Goal: Task Accomplishment & Management: Manage account settings

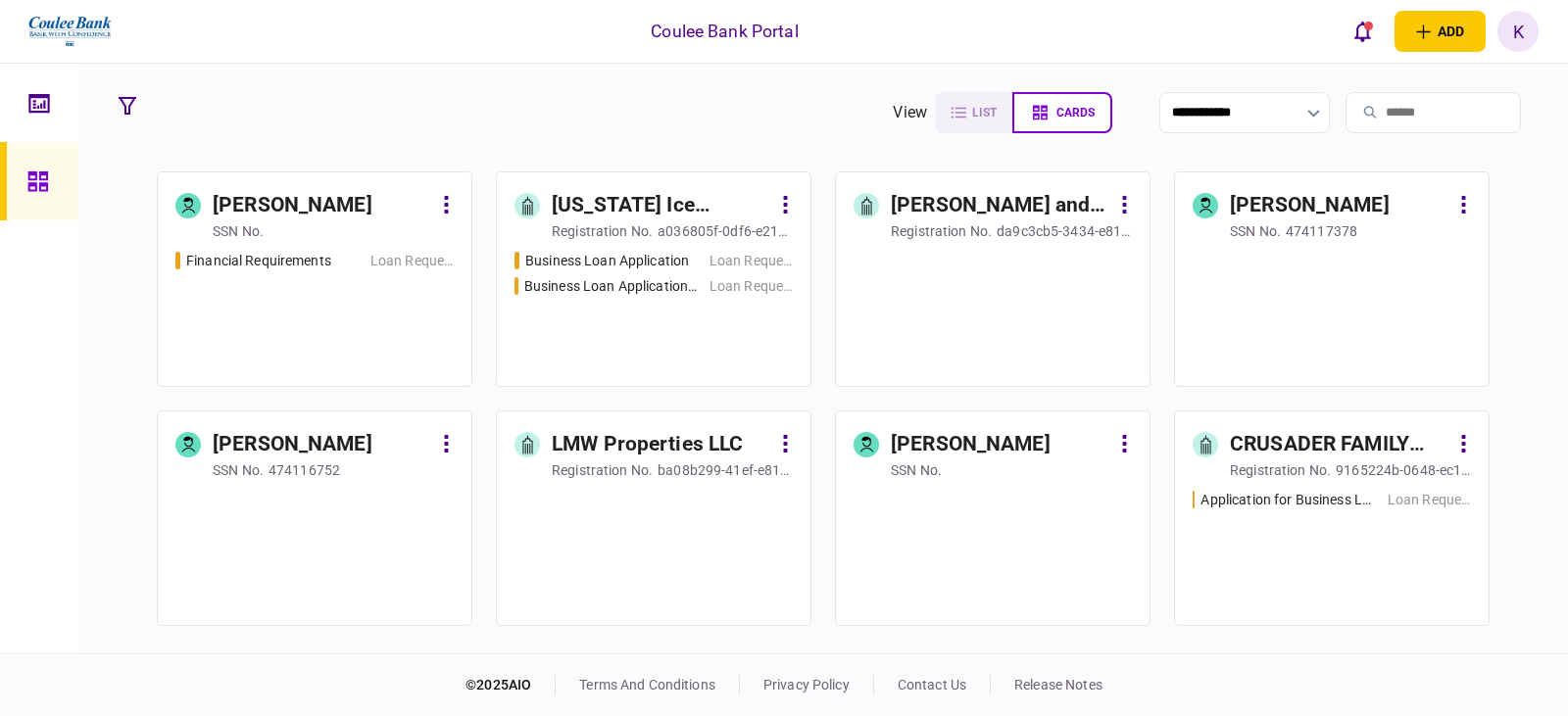
click at [1412, 123] on input "search" at bounding box center [1432, 113] width 175 height 42
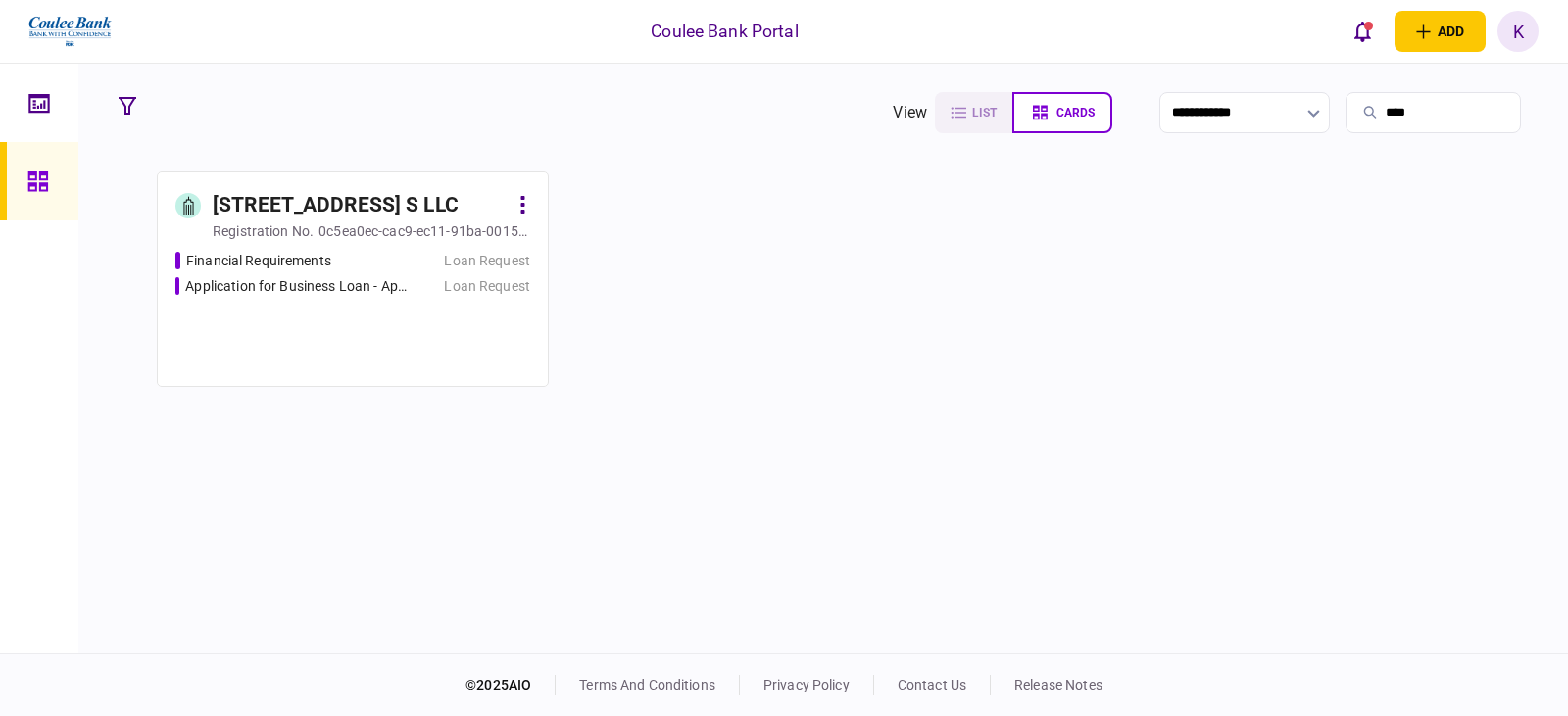
type input "****"
drag, startPoint x: 613, startPoint y: 338, endPoint x: 491, endPoint y: 345, distance: 122.2
click at [491, 345] on div "Financial Requirements Loan Request Application for Business Loan - App #6106 L…" at bounding box center [353, 310] width 355 height 119
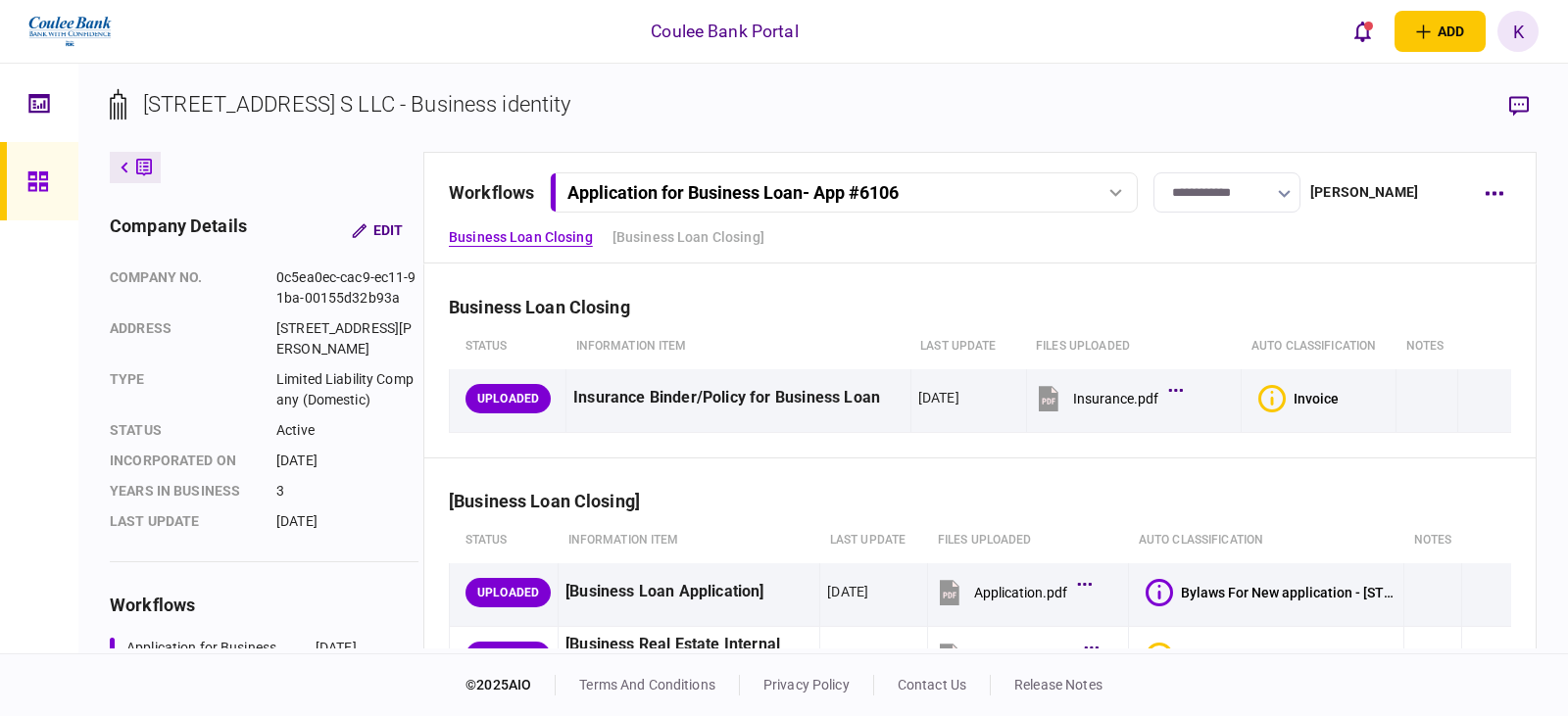
click at [1108, 194] on div at bounding box center [1115, 193] width 30 height 8
click at [1504, 198] on button "button" at bounding box center [1494, 193] width 36 height 36
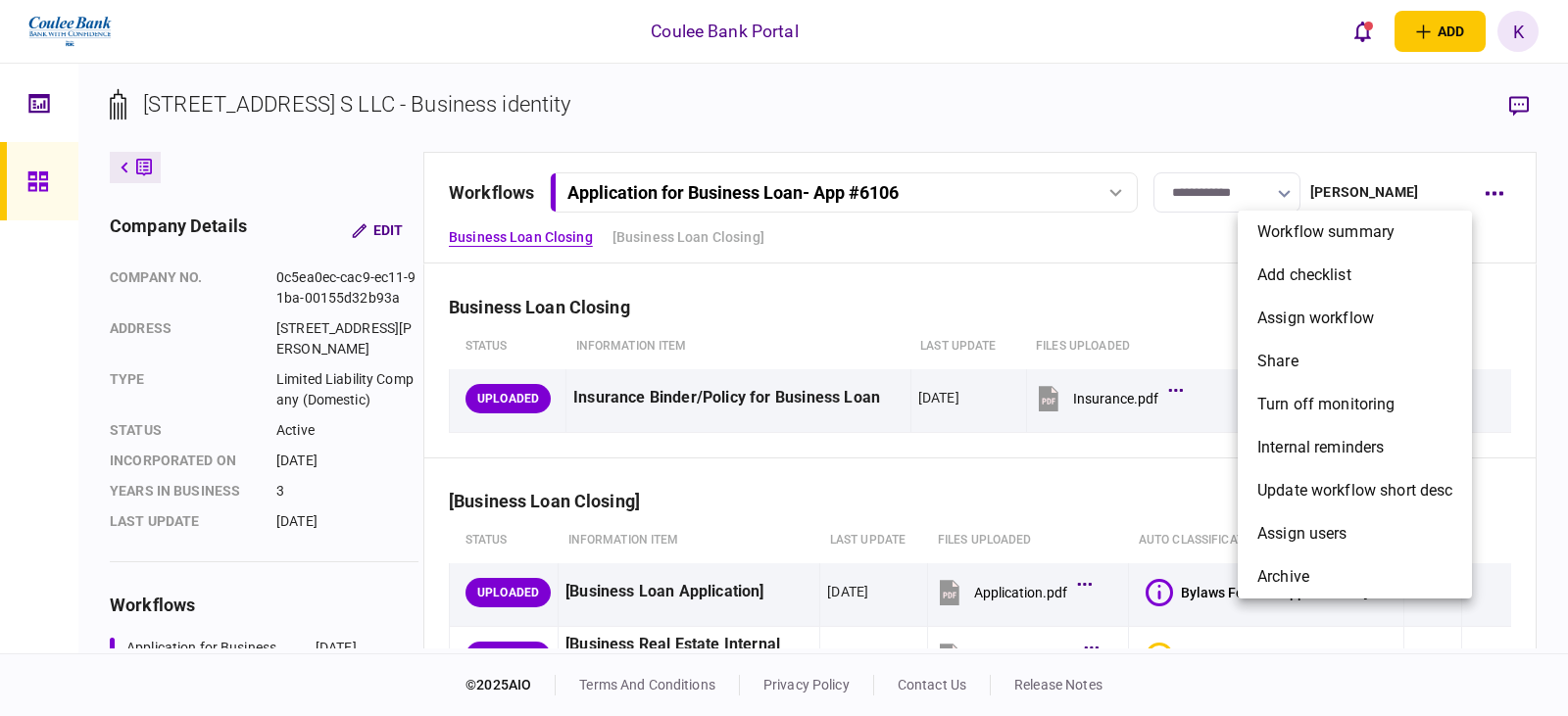
click at [1042, 260] on div at bounding box center [784, 358] width 1568 height 716
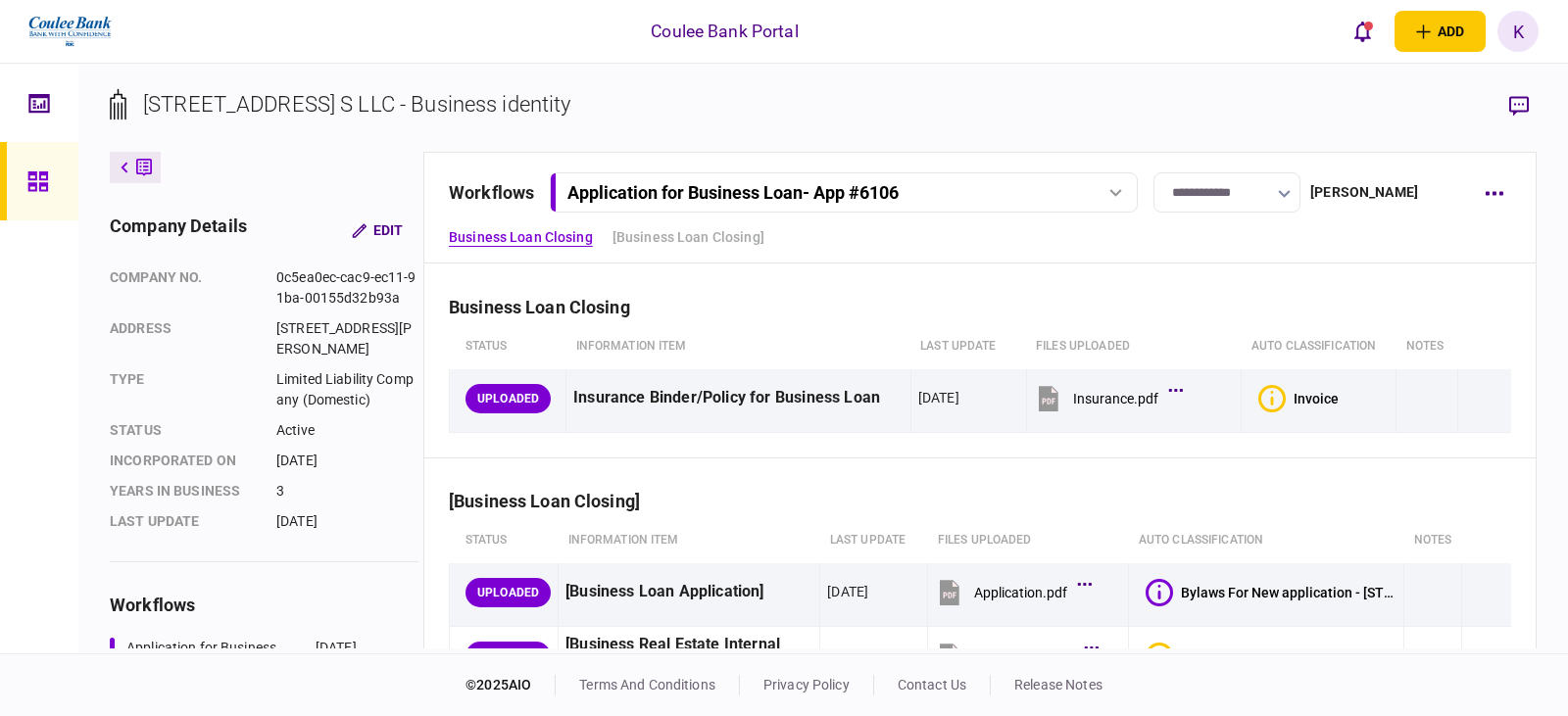
click at [1118, 185] on div "Application for Business Loan - App #6106" at bounding box center [843, 192] width 575 height 21
click at [1118, 186] on div "Application for Business Loan - App #6106" at bounding box center [843, 192] width 575 height 21
click at [1508, 201] on button "button" at bounding box center [1494, 193] width 36 height 36
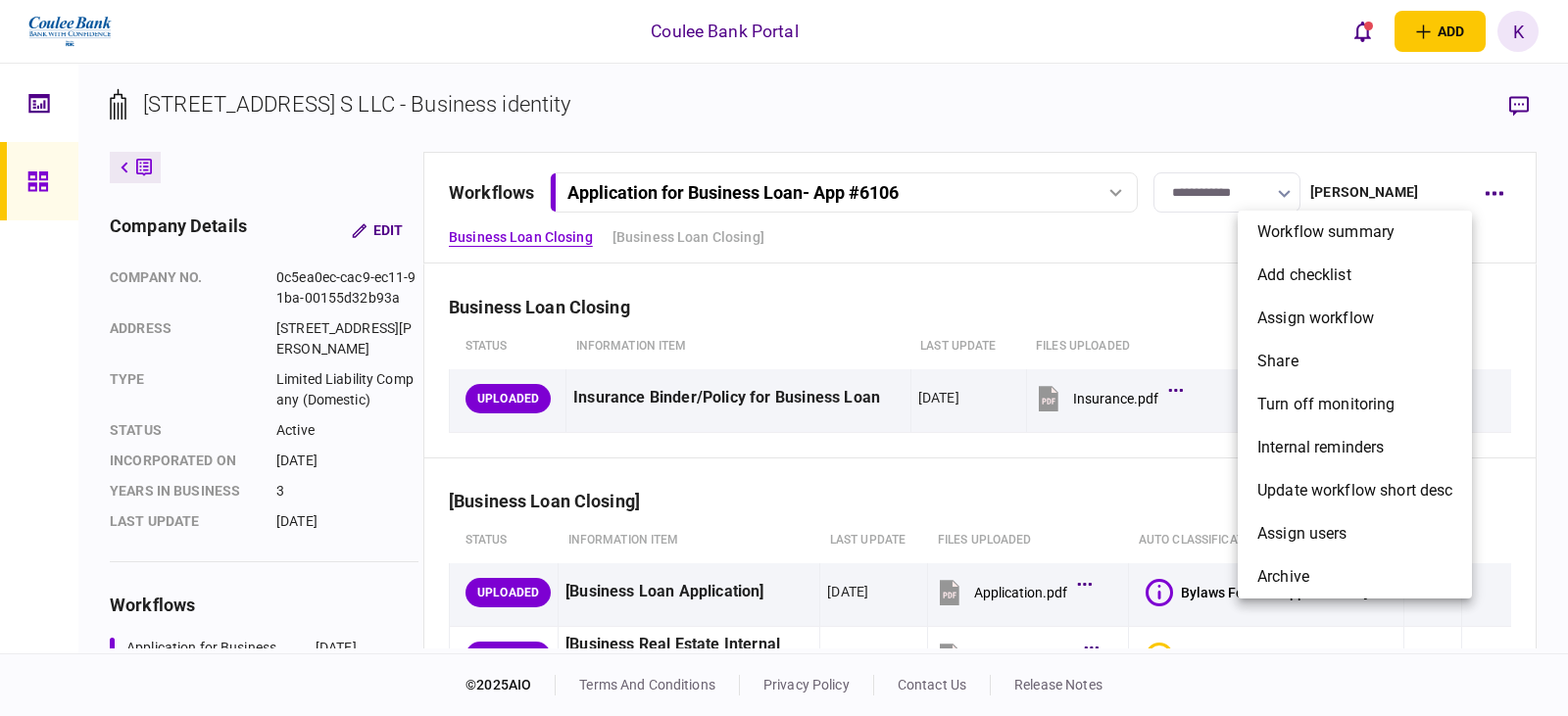
click at [1182, 280] on div at bounding box center [784, 358] width 1568 height 716
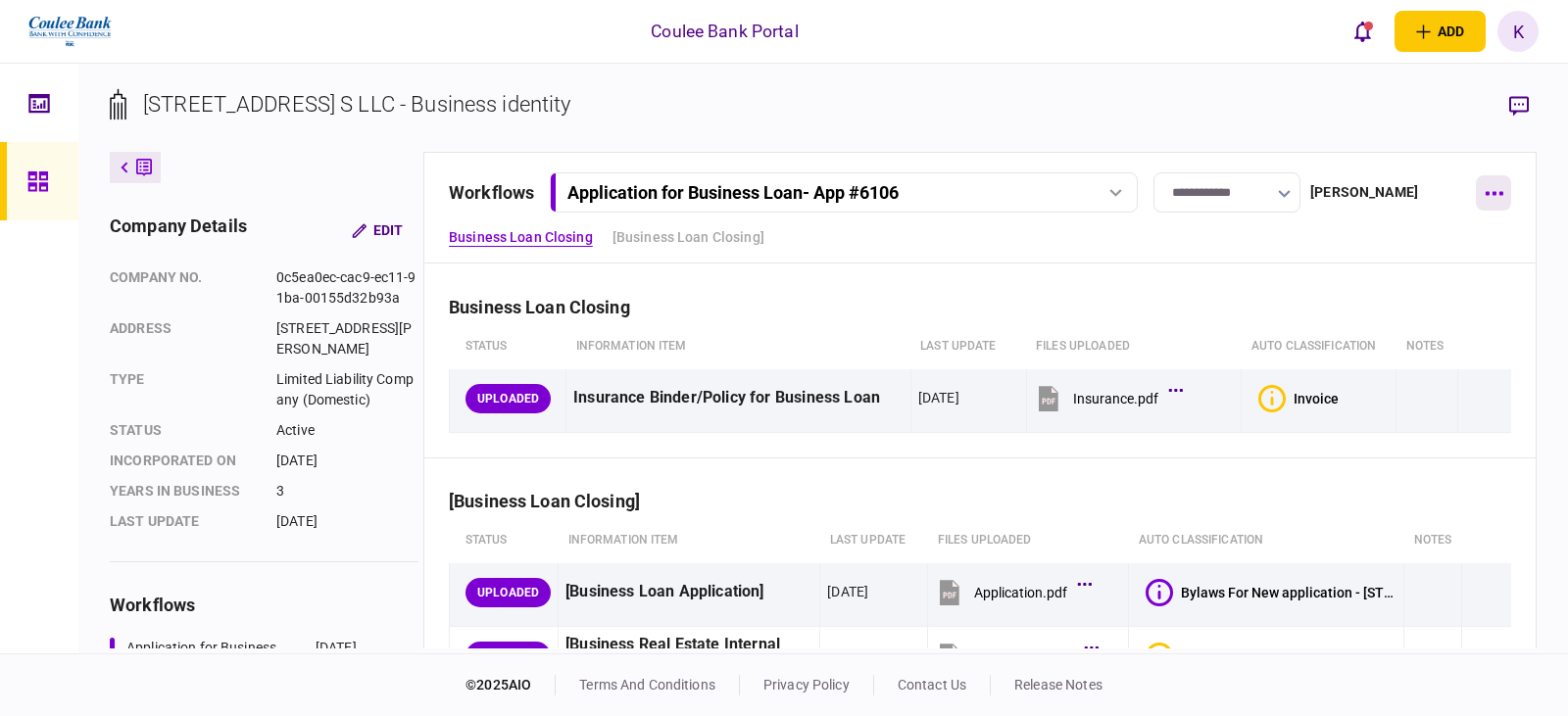
click at [1491, 195] on icon "button" at bounding box center [1494, 193] width 19 height 5
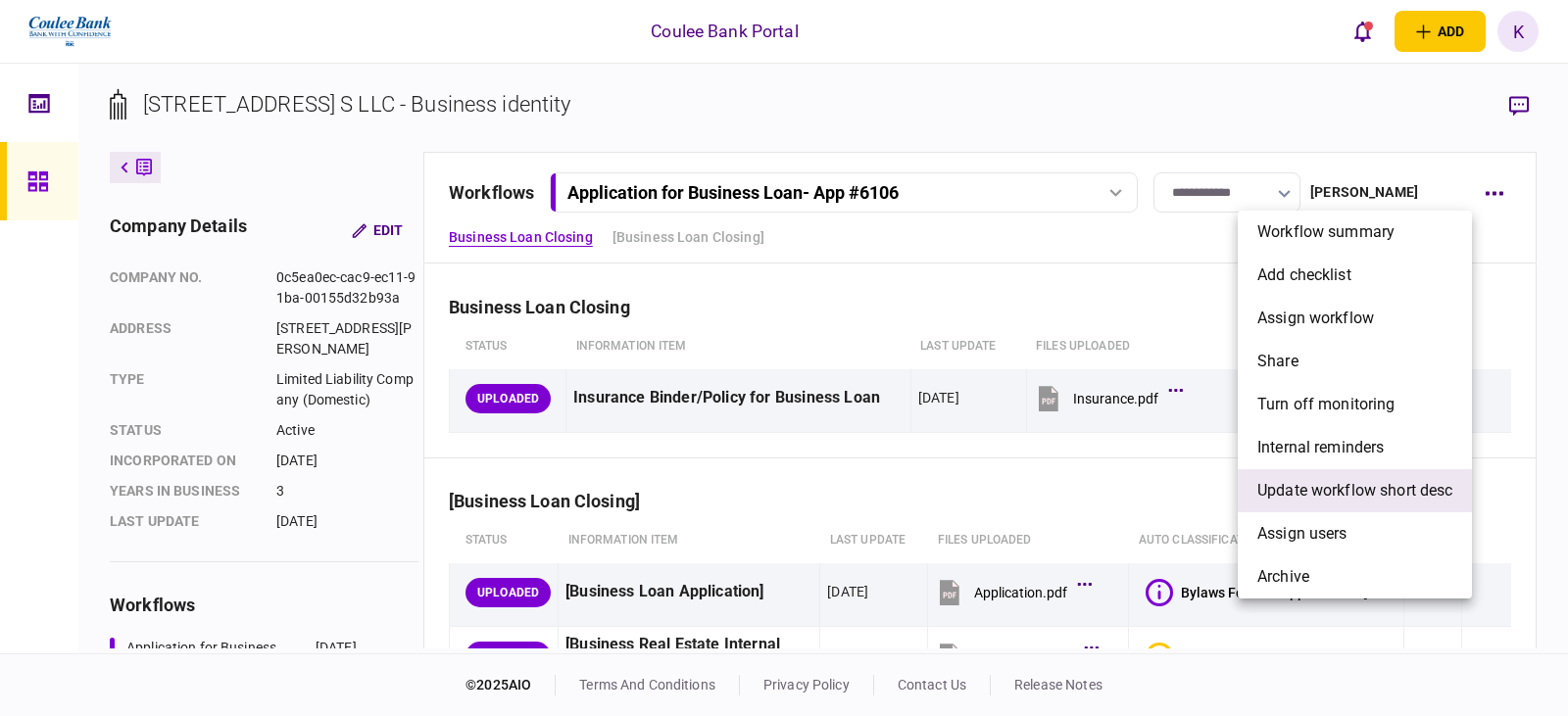
click at [1408, 495] on span "Update workflow short desc" at bounding box center [1354, 491] width 195 height 24
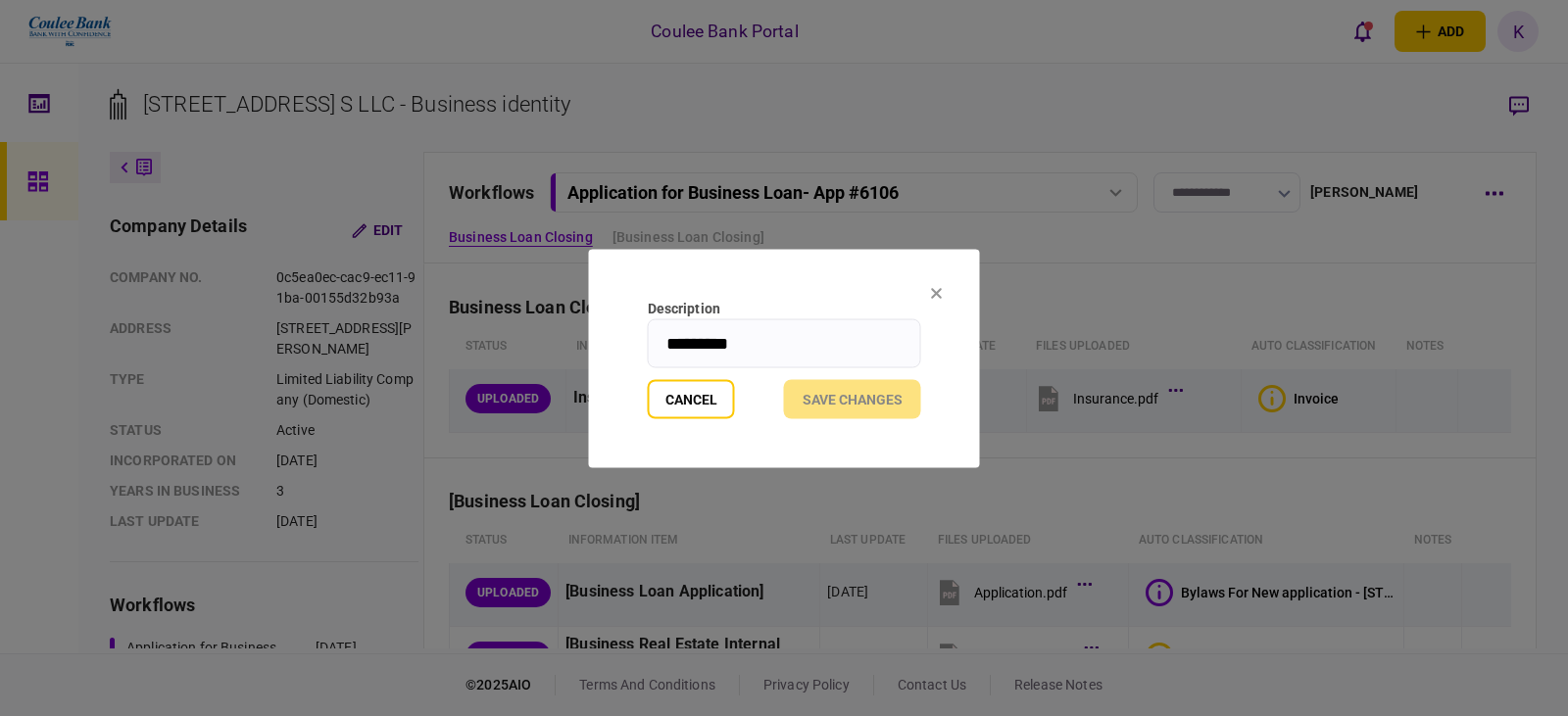
drag, startPoint x: 782, startPoint y: 341, endPoint x: 562, endPoint y: 320, distance: 221.0
click at [562, 320] on div "Description ********* Cancel Save changes" at bounding box center [784, 358] width 1568 height 716
type input "*******"
click at [874, 394] on button "Save changes" at bounding box center [852, 399] width 138 height 40
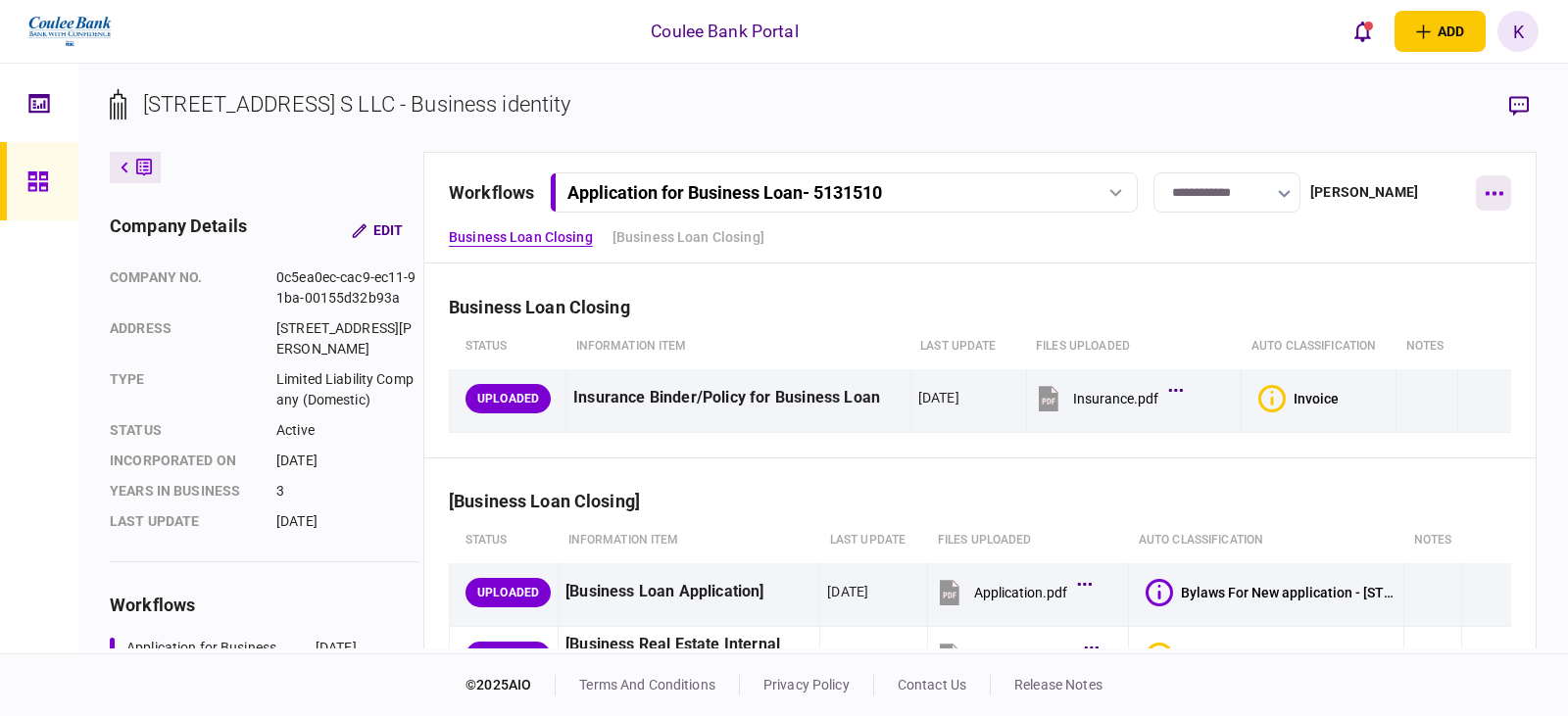
click at [1491, 191] on icon "button" at bounding box center [1494, 193] width 19 height 5
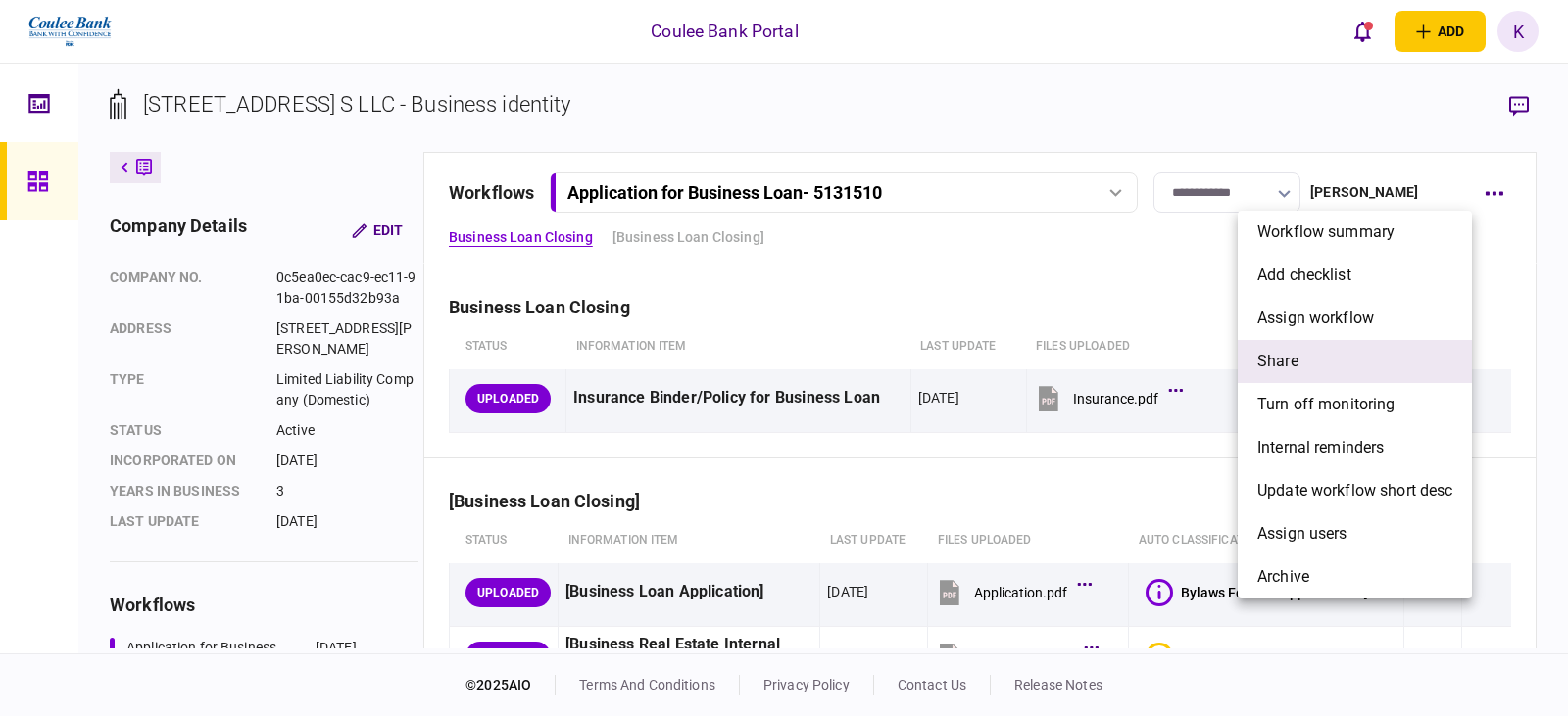
click at [1344, 350] on li "share" at bounding box center [1355, 361] width 234 height 44
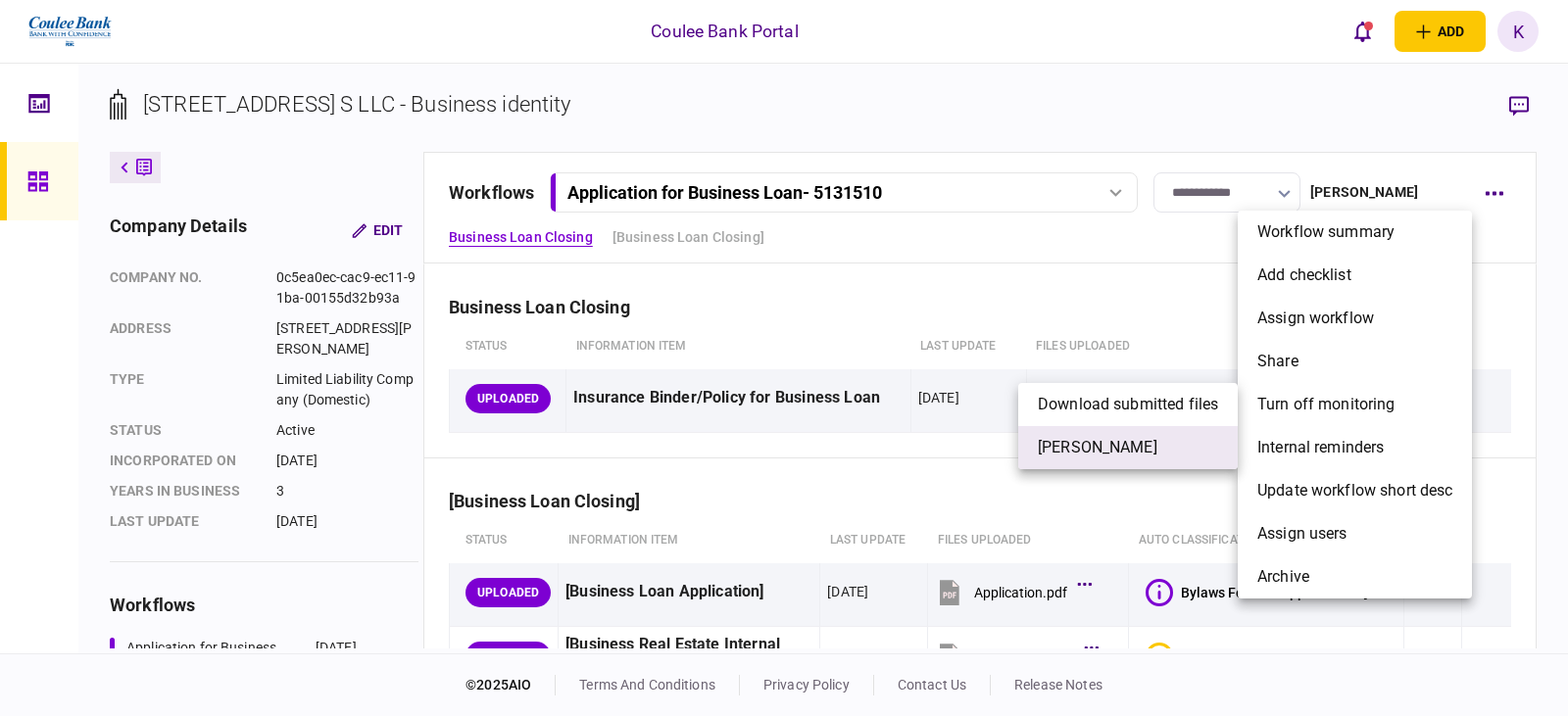
click at [1105, 437] on span "[PERSON_NAME]" at bounding box center [1098, 448] width 120 height 24
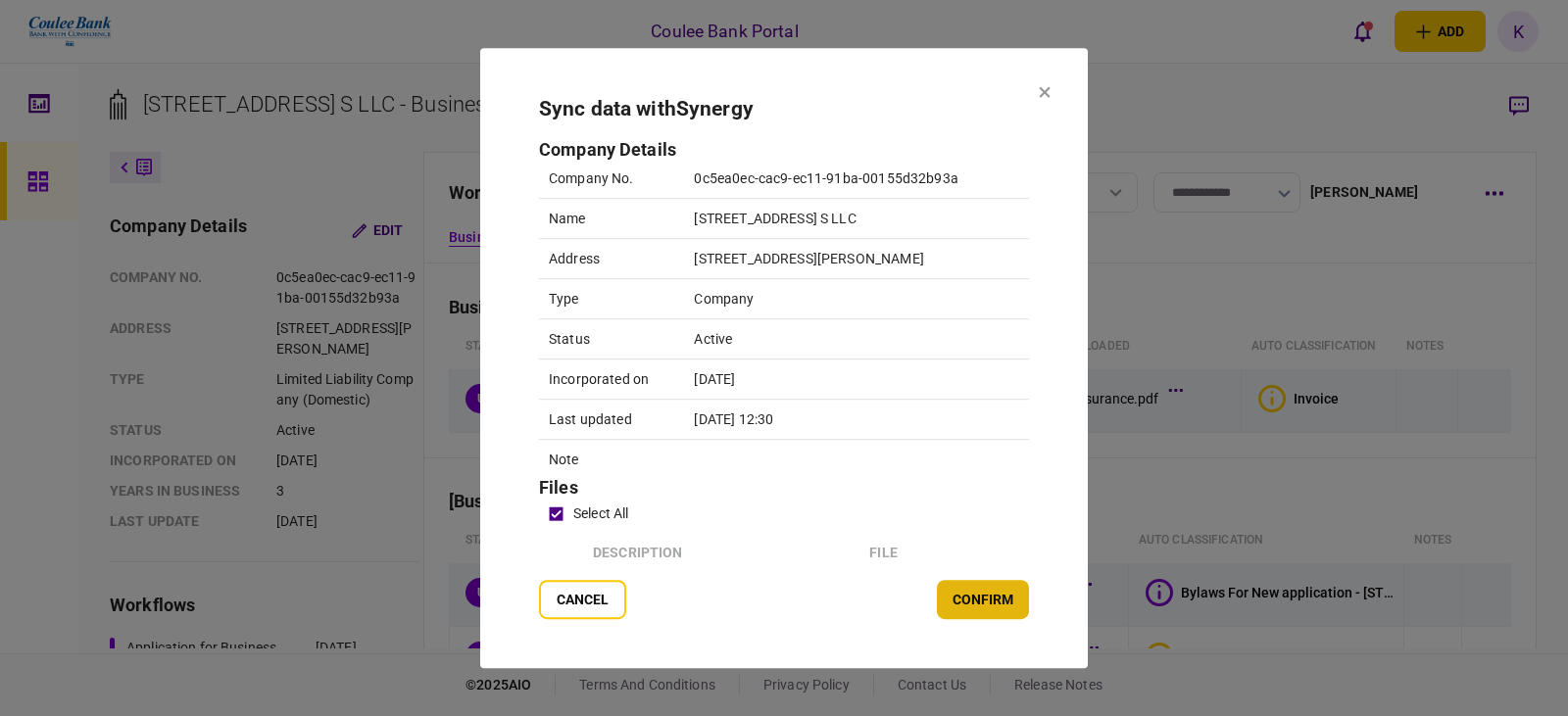
click at [988, 598] on button "confirm" at bounding box center [983, 600] width 92 height 40
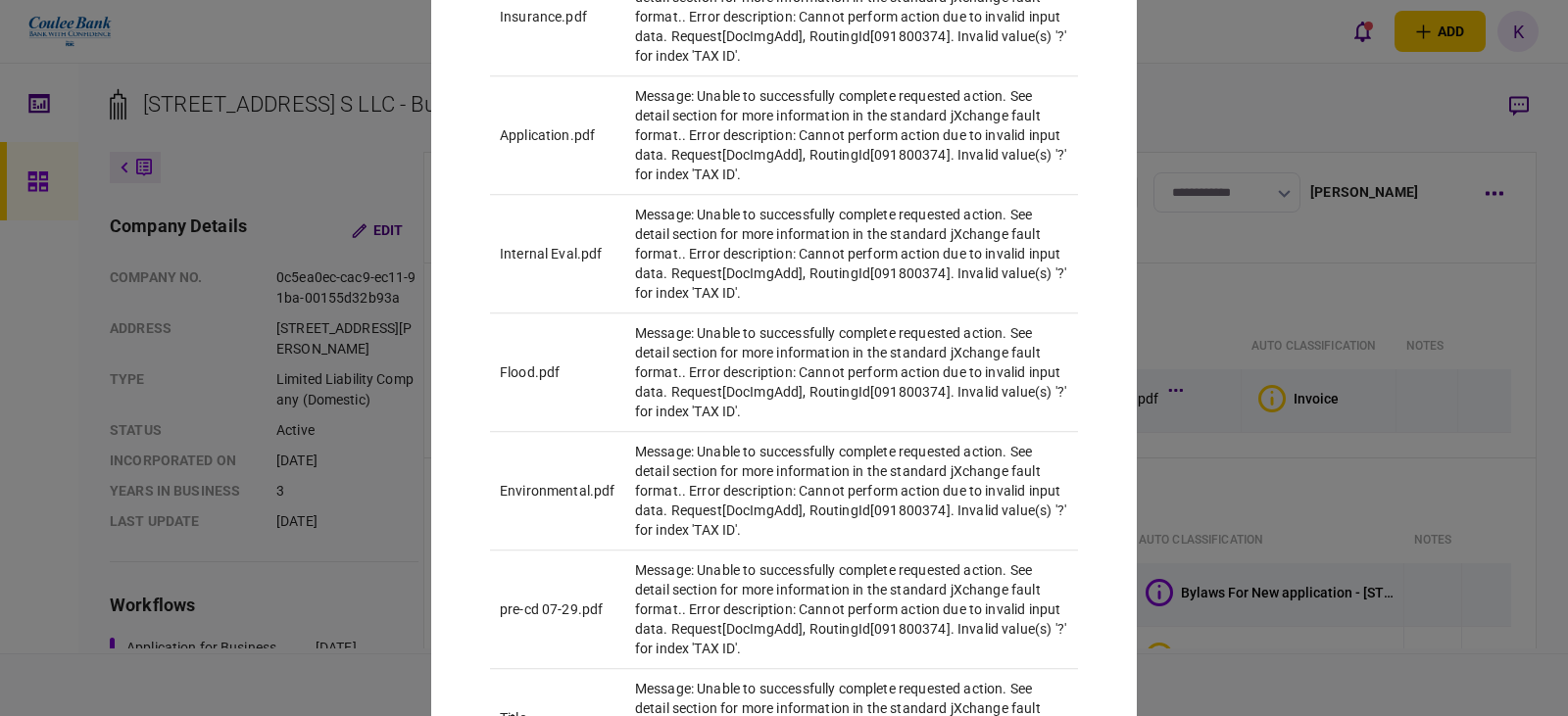
click at [1497, 623] on div at bounding box center [784, 358] width 1568 height 716
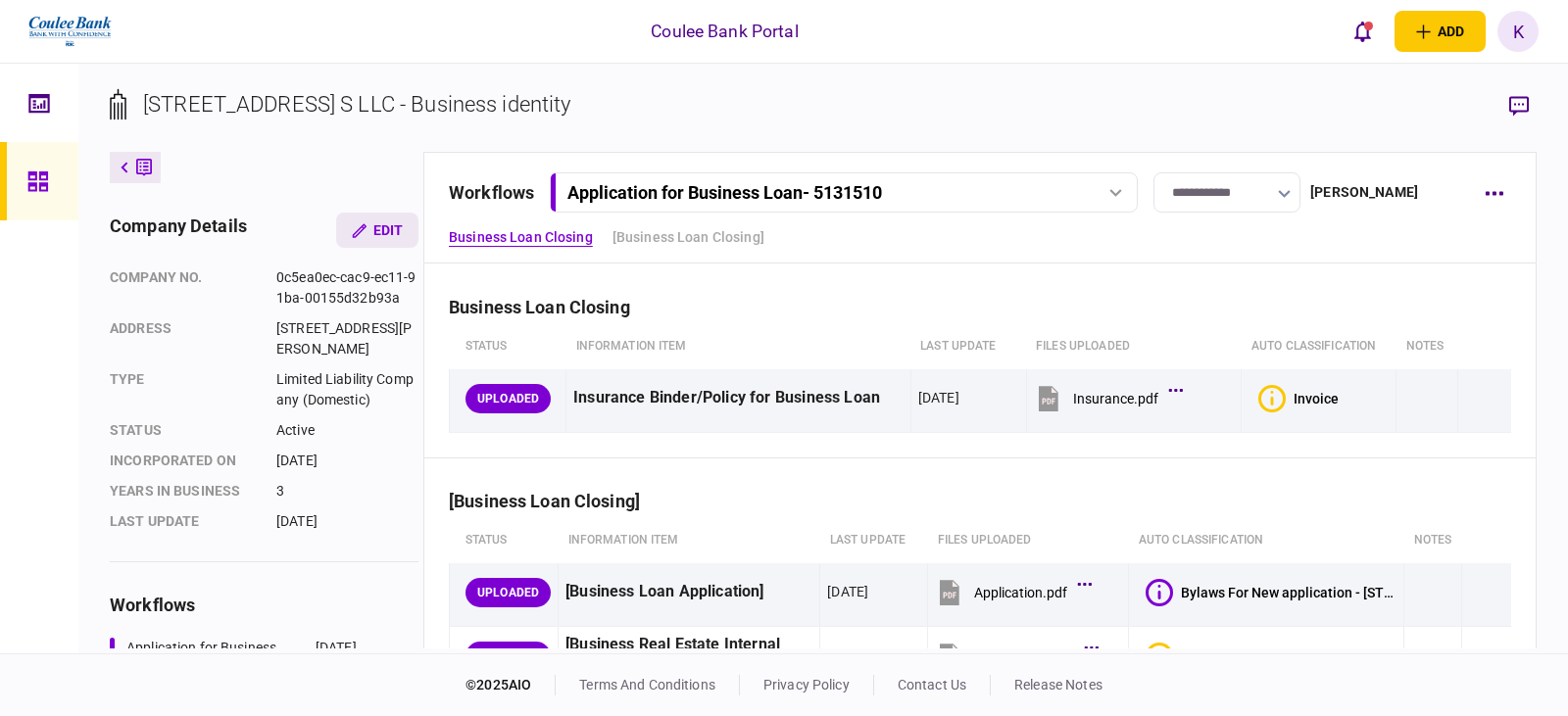
click at [402, 230] on button "Edit" at bounding box center [376, 231] width 82 height 36
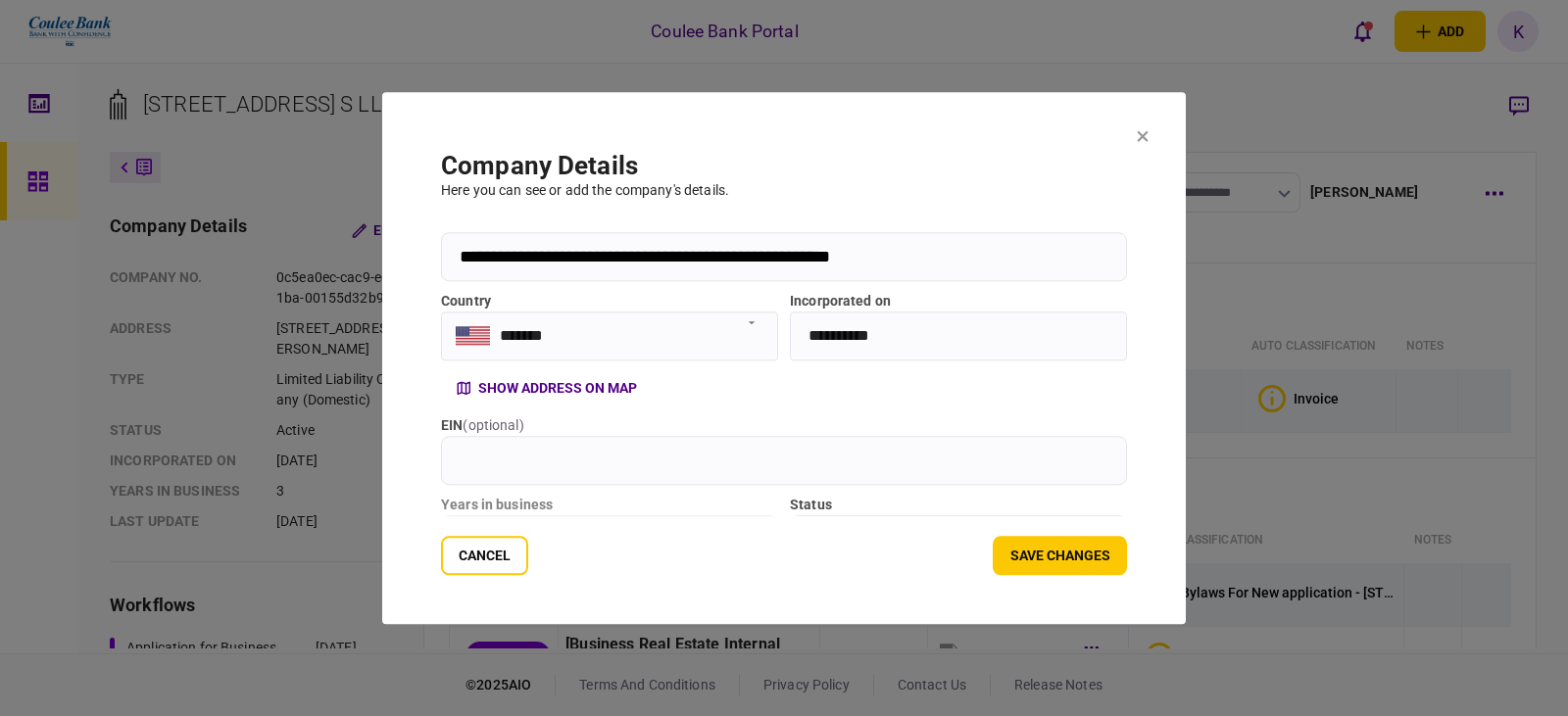
scroll to position [196, 0]
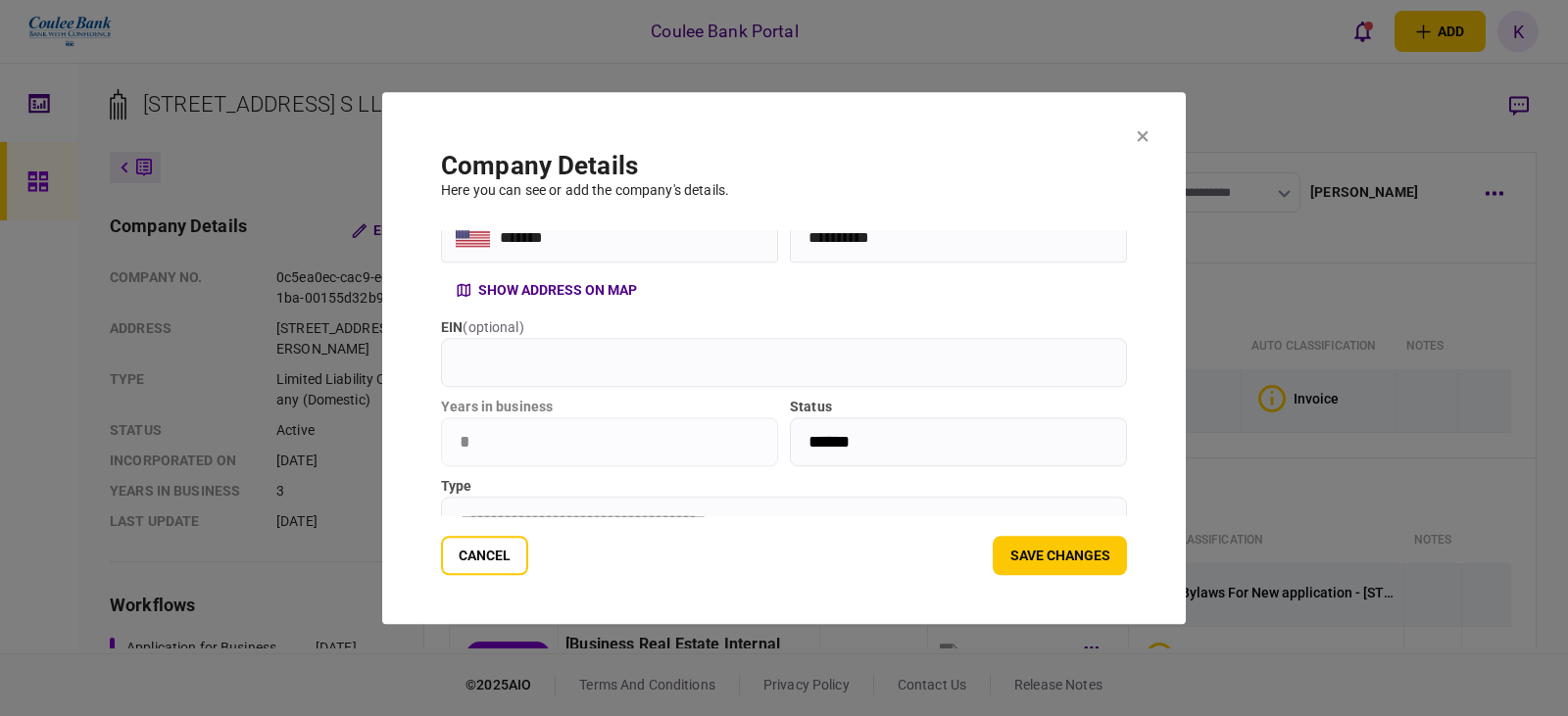
click at [548, 369] on input "EIN ( optional )" at bounding box center [784, 361] width 686 height 49
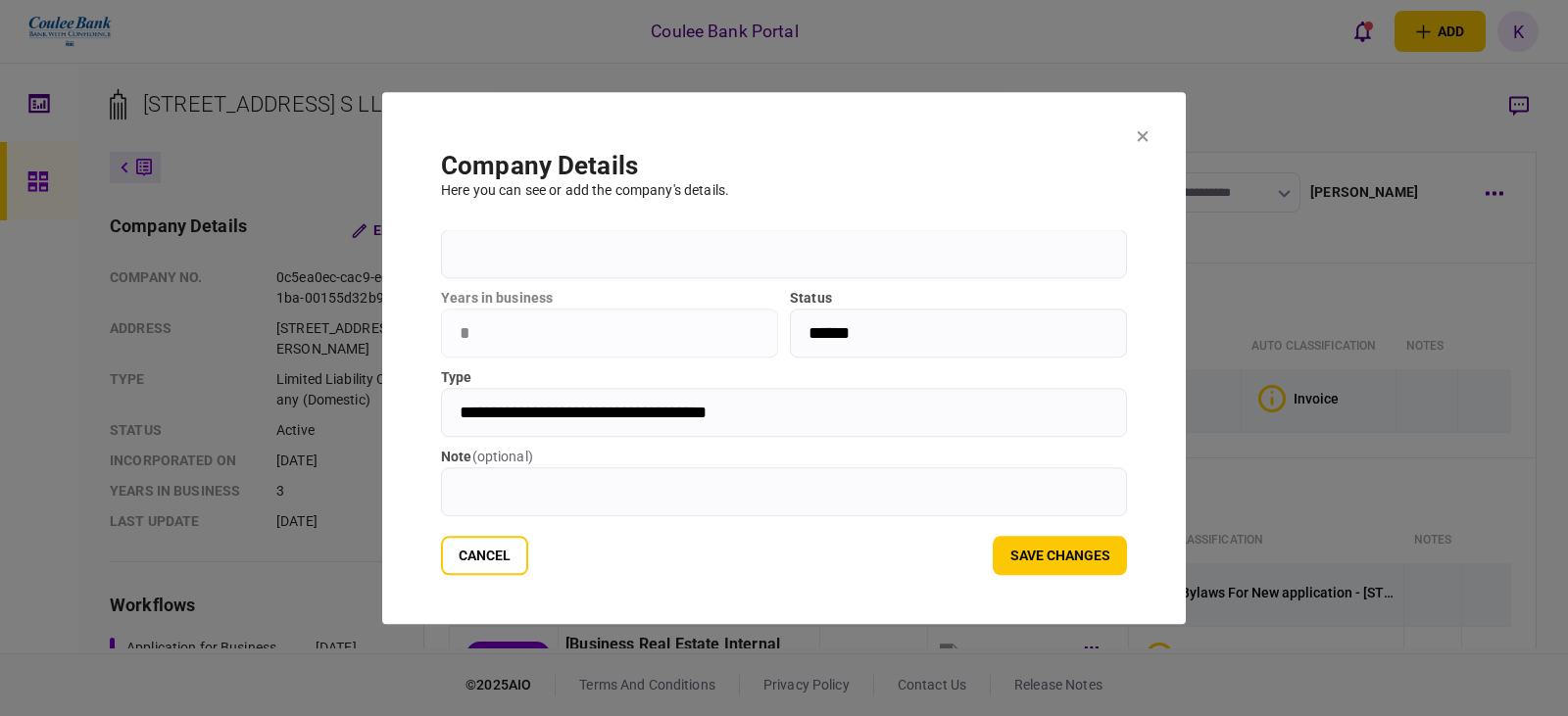
scroll to position [311, 0]
click at [511, 507] on input "note ( optional )" at bounding box center [784, 491] width 686 height 49
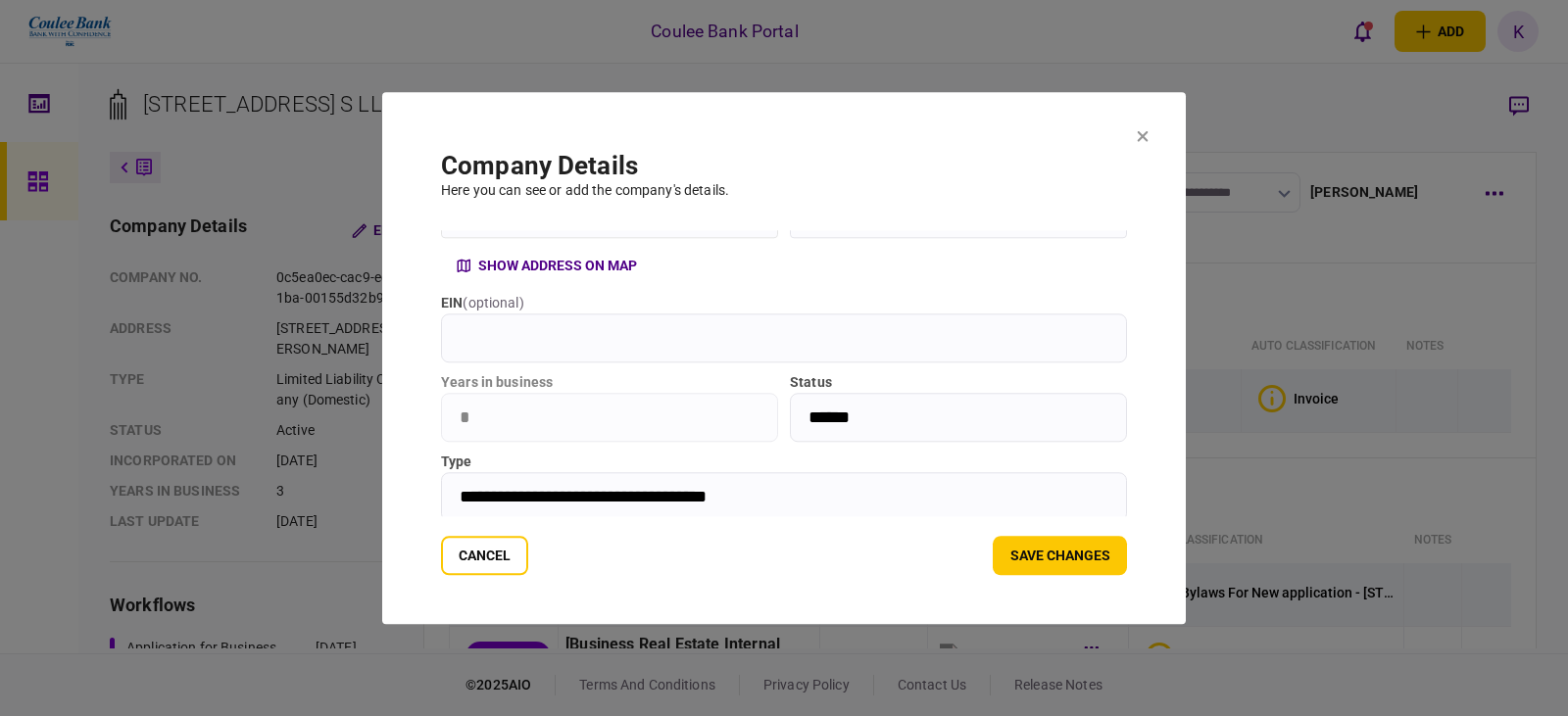
scroll to position [115, 0]
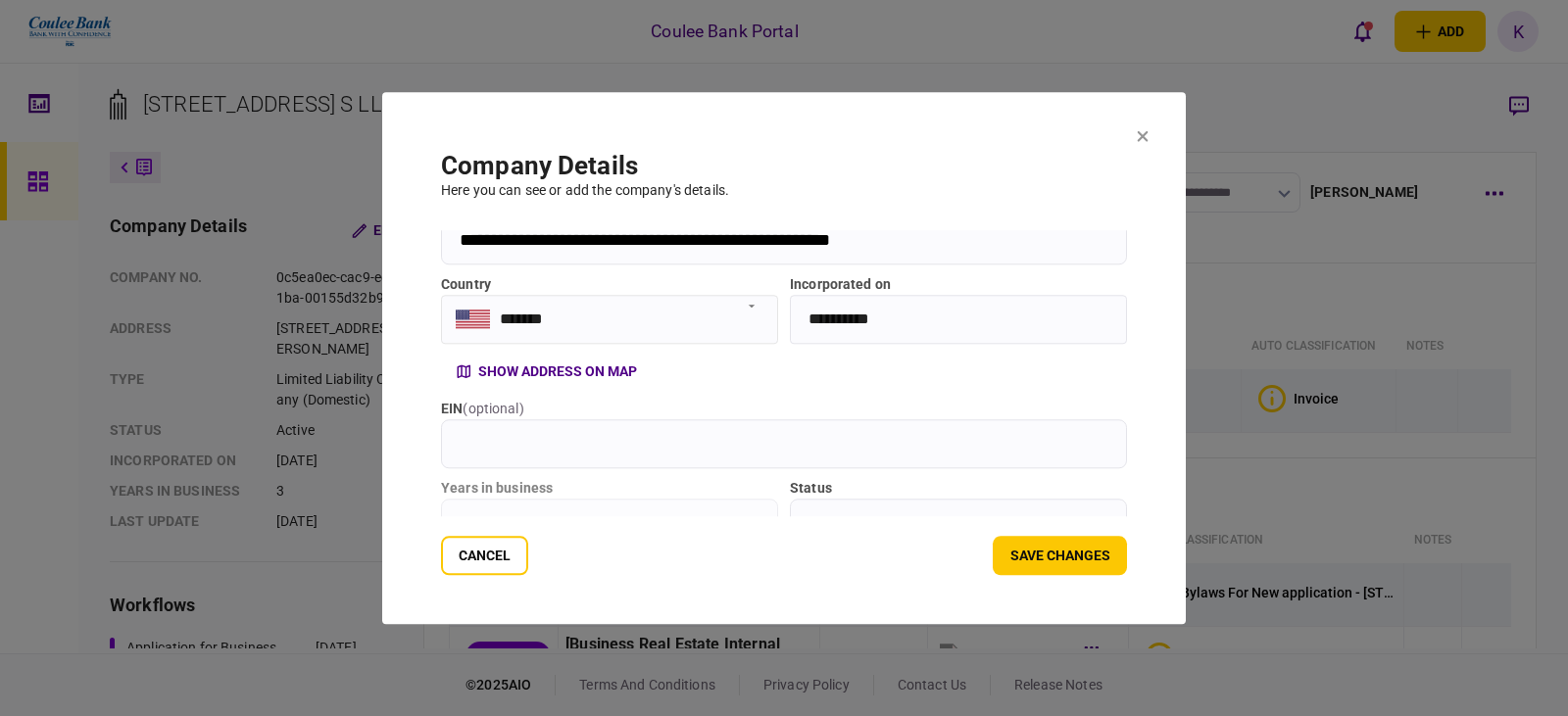
click at [509, 434] on input "EIN ( optional )" at bounding box center [784, 443] width 686 height 49
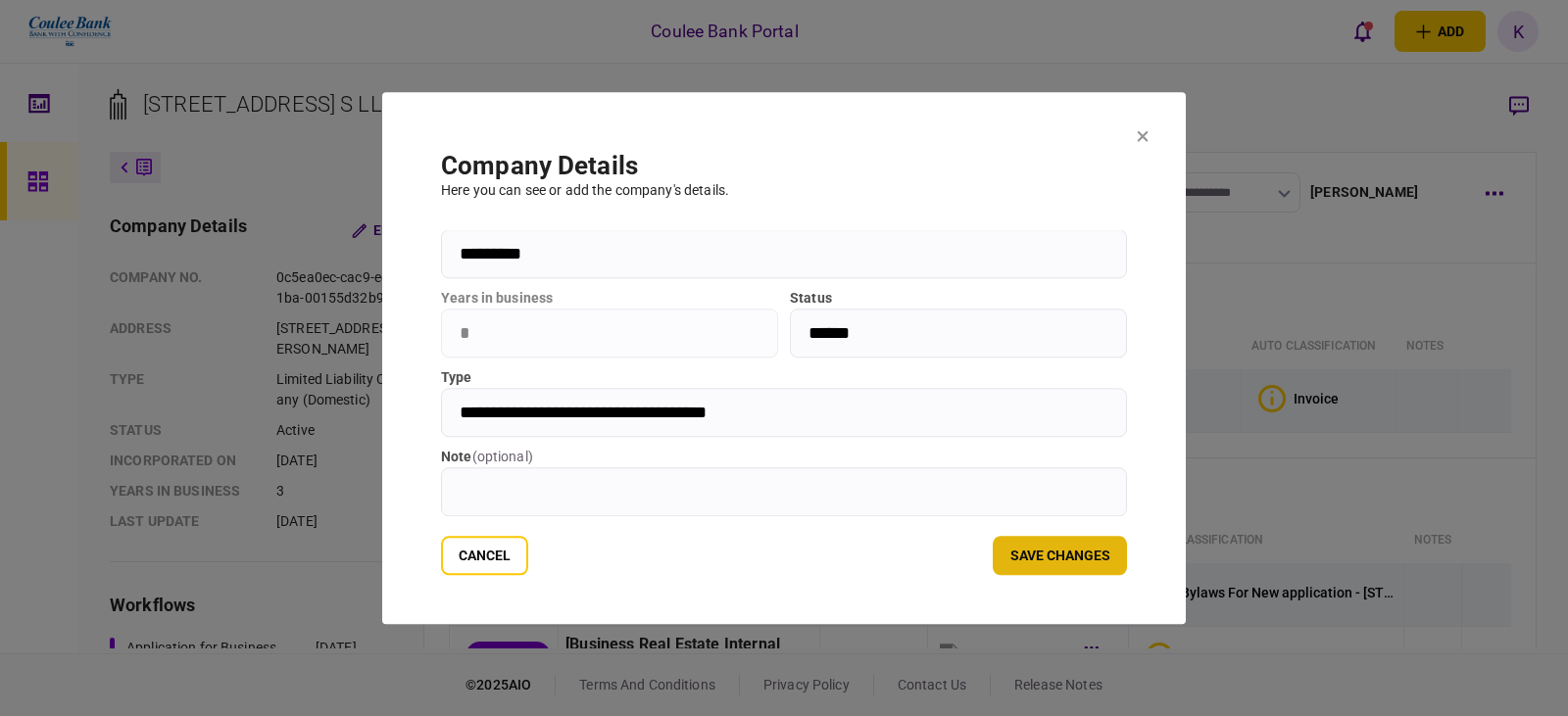
type input "*********"
click at [1083, 559] on button "Save changes" at bounding box center [1060, 556] width 135 height 40
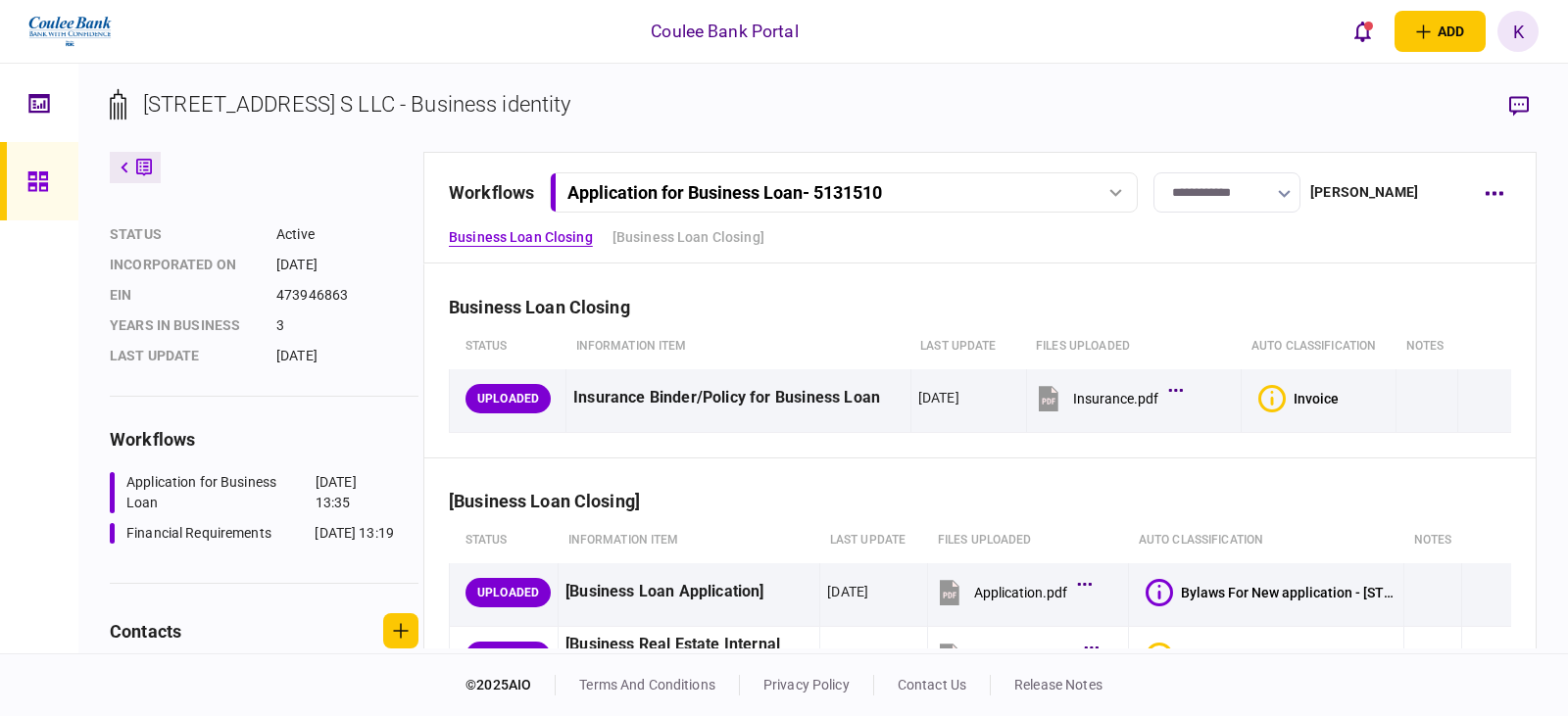
scroll to position [0, 0]
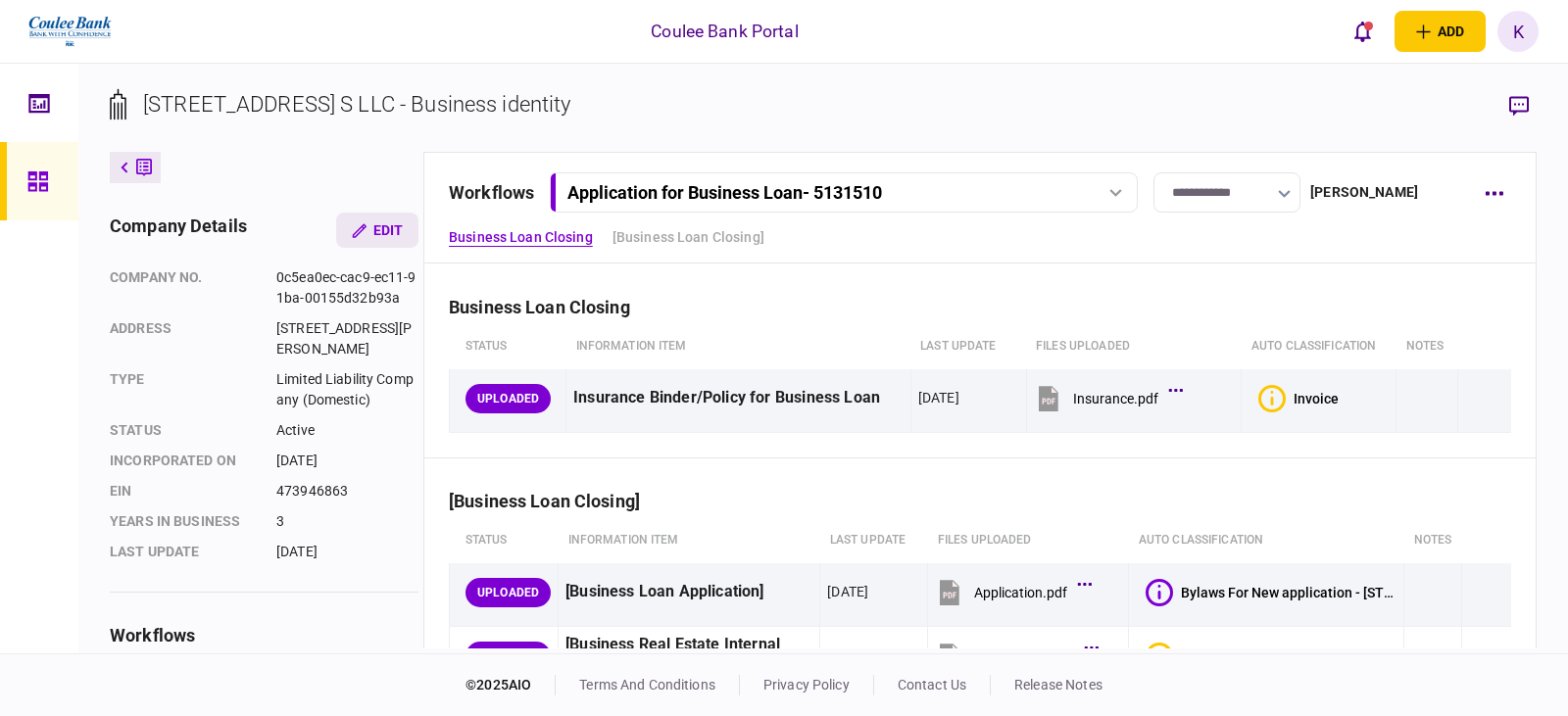
click at [384, 226] on button "Edit" at bounding box center [376, 231] width 82 height 36
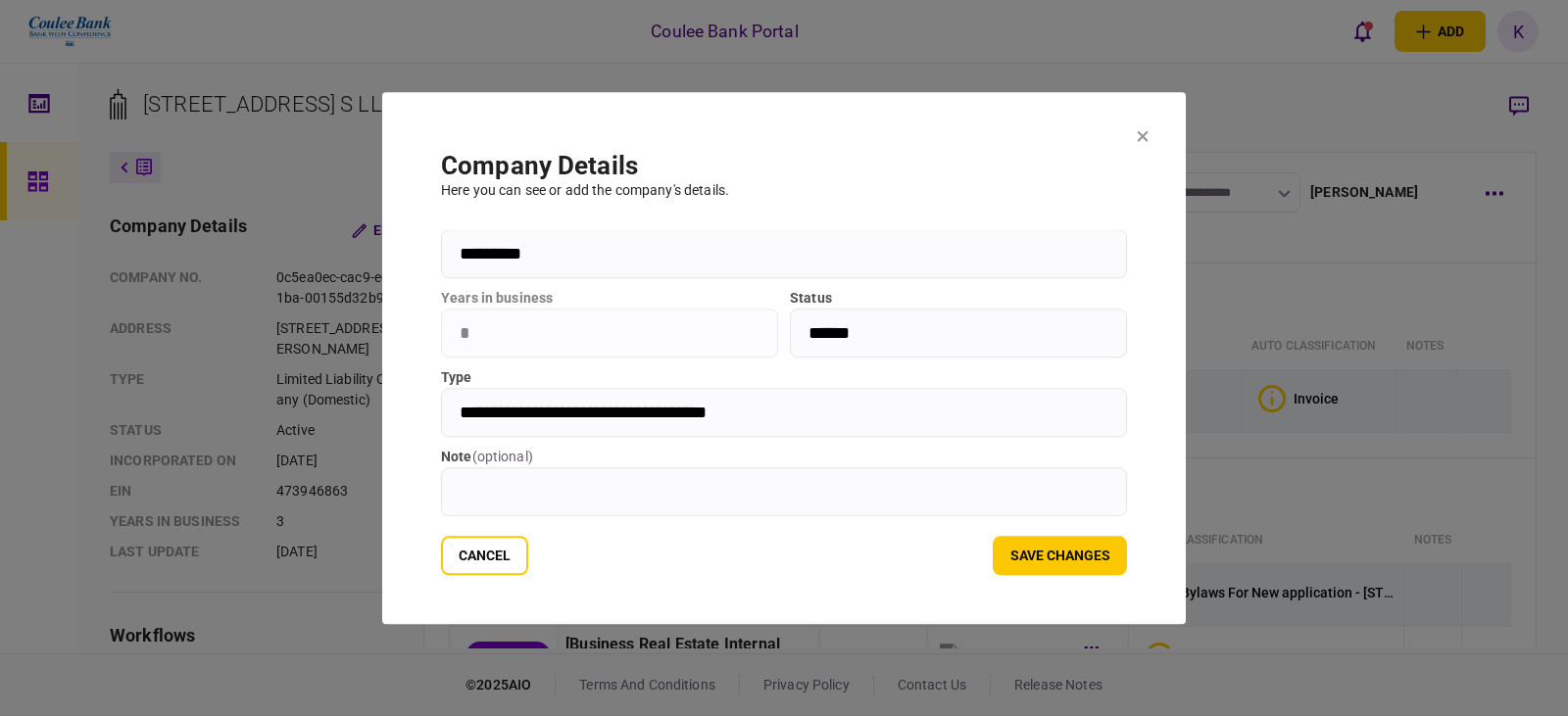
scroll to position [311, 0]
click at [513, 516] on section "**********" at bounding box center [784, 362] width 686 height 424
click at [514, 500] on input "note ( optional )" at bounding box center [784, 491] width 686 height 49
type input "*******"
click at [1069, 558] on button "Save changes" at bounding box center [1060, 556] width 135 height 40
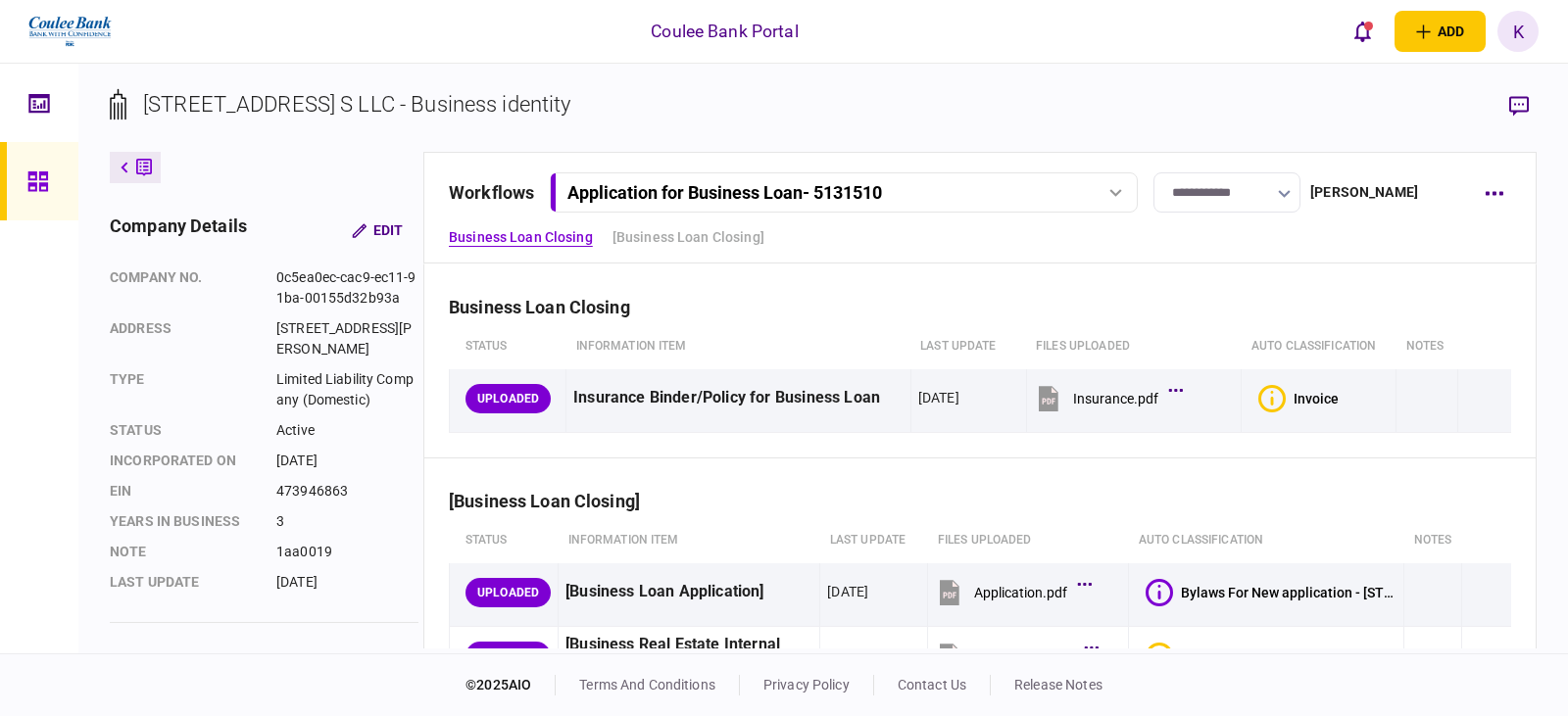
click at [1459, 188] on div "**********" at bounding box center [957, 192] width 1017 height 41
click at [1488, 203] on button "button" at bounding box center [1494, 193] width 36 height 36
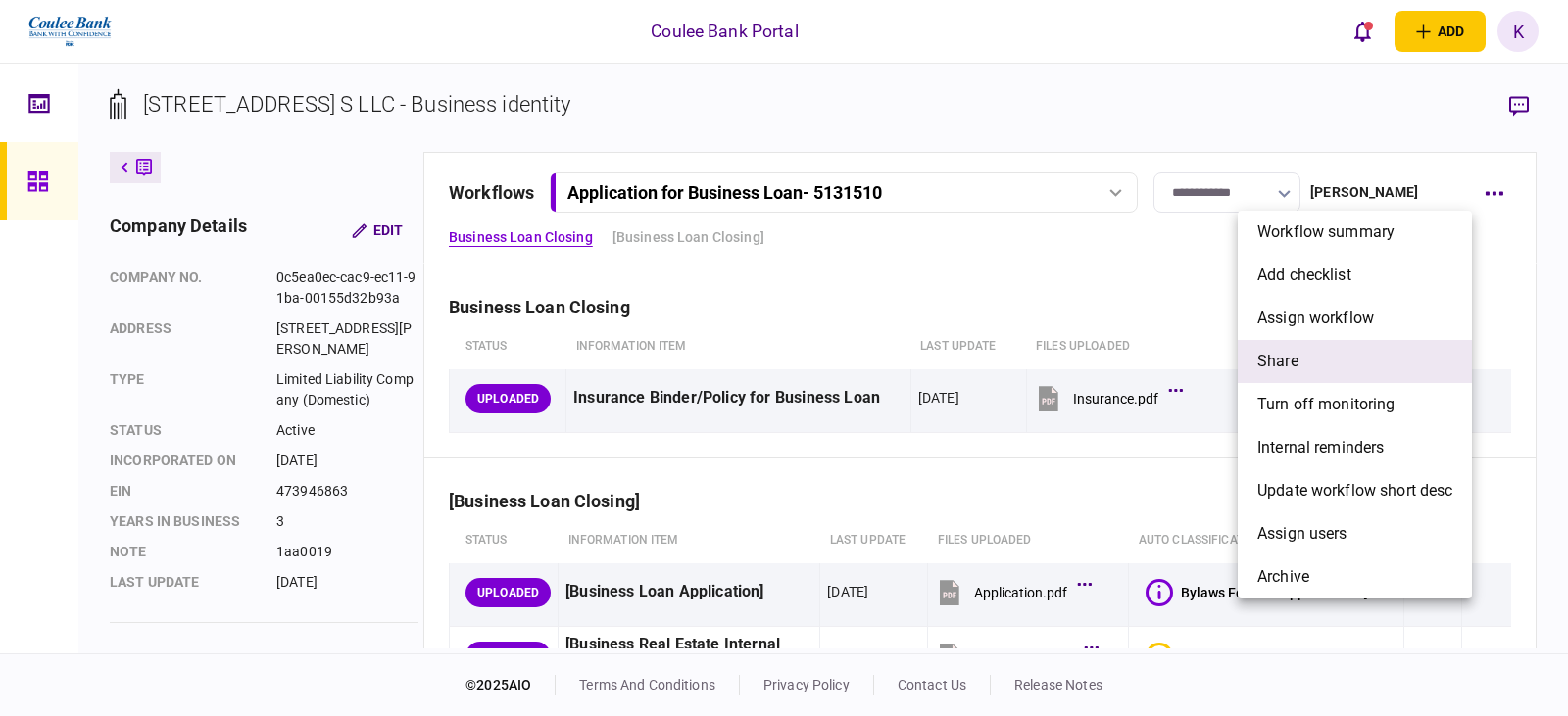
click at [1338, 370] on li "share" at bounding box center [1355, 361] width 234 height 44
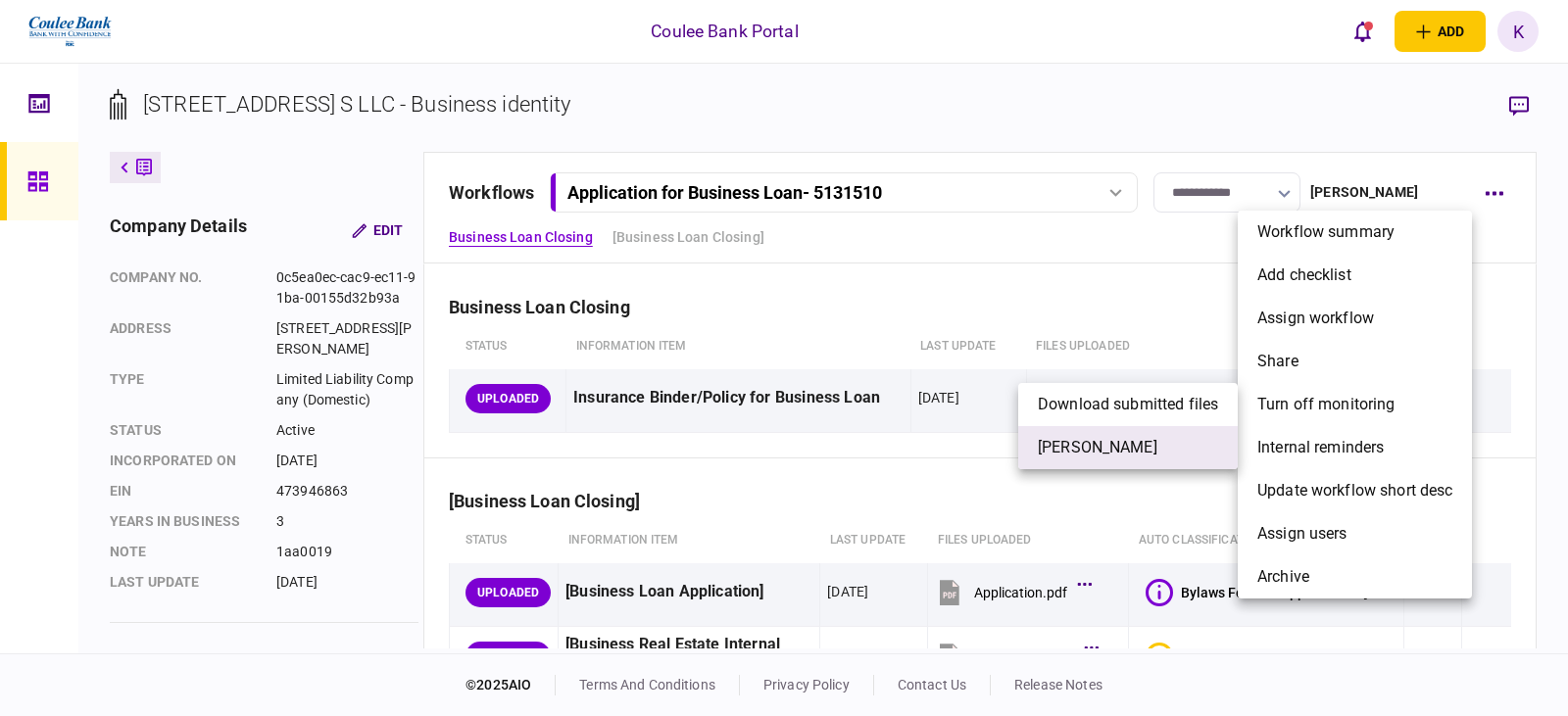
click at [1131, 446] on li "[PERSON_NAME]" at bounding box center [1128, 448] width 220 height 44
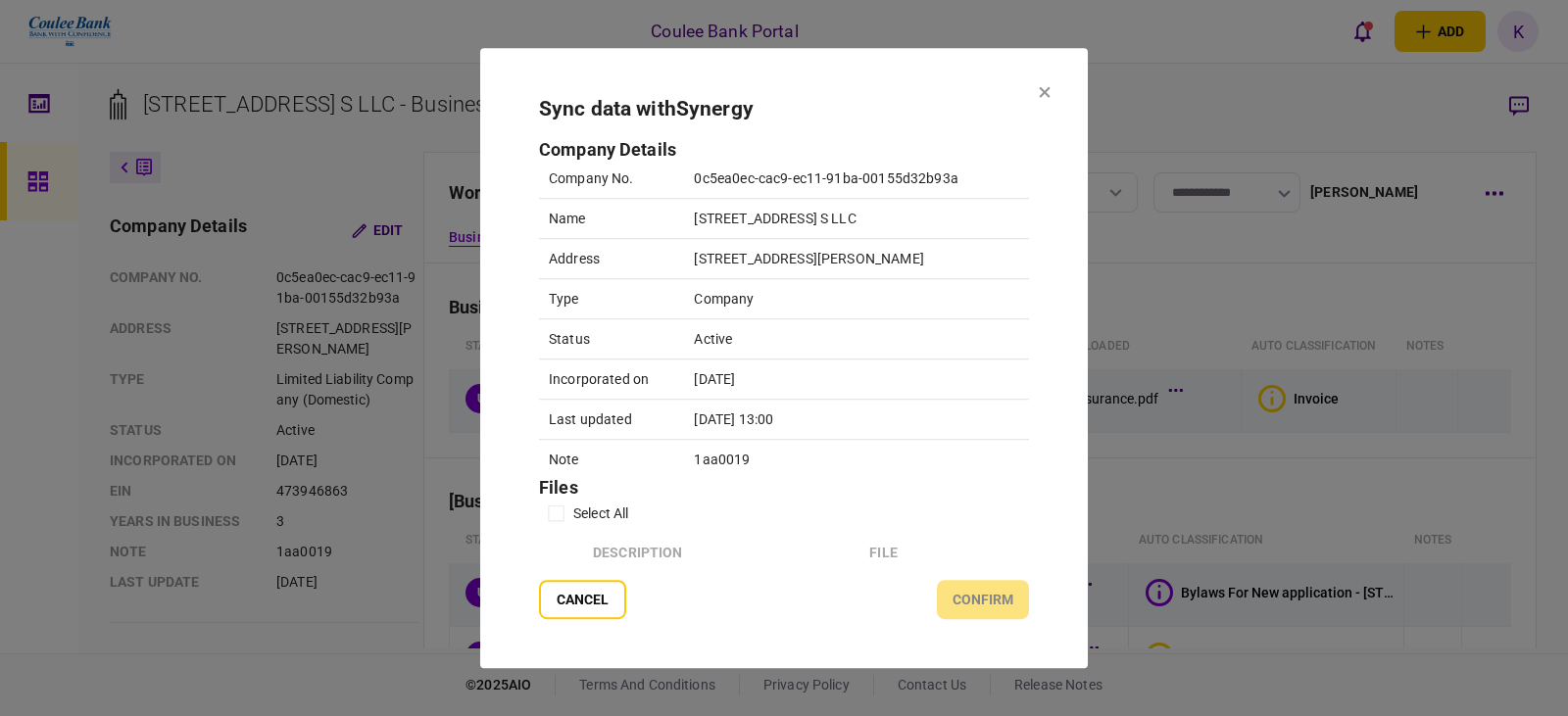
click at [544, 495] on section "Company Details Company No. 0c5ea0ec-cac9-ec11-91ba-00155d32b93a Name [STREET_A…" at bounding box center [784, 356] width 490 height 430
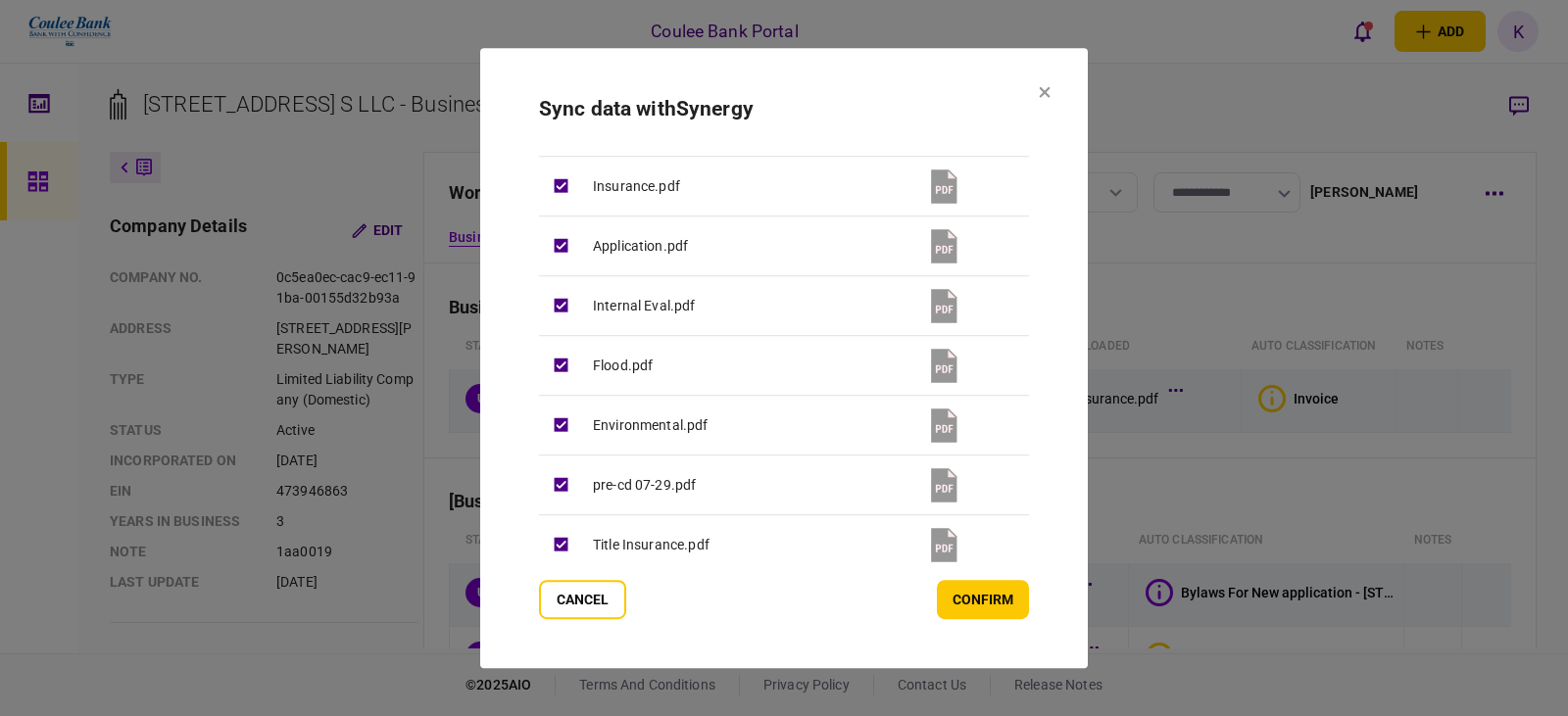
scroll to position [423, 0]
click at [993, 612] on button "confirm" at bounding box center [983, 600] width 92 height 40
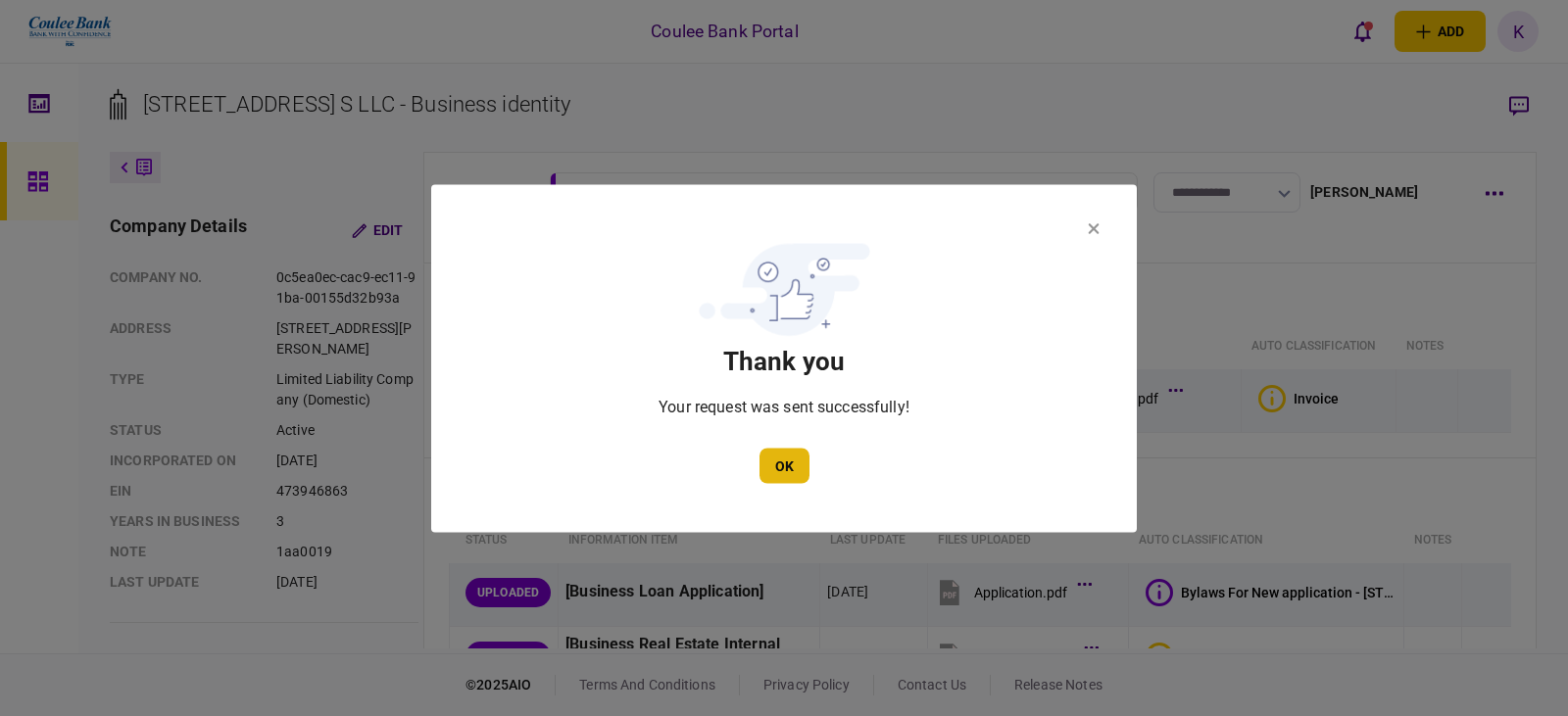
click at [797, 472] on button "OK" at bounding box center [784, 465] width 50 height 36
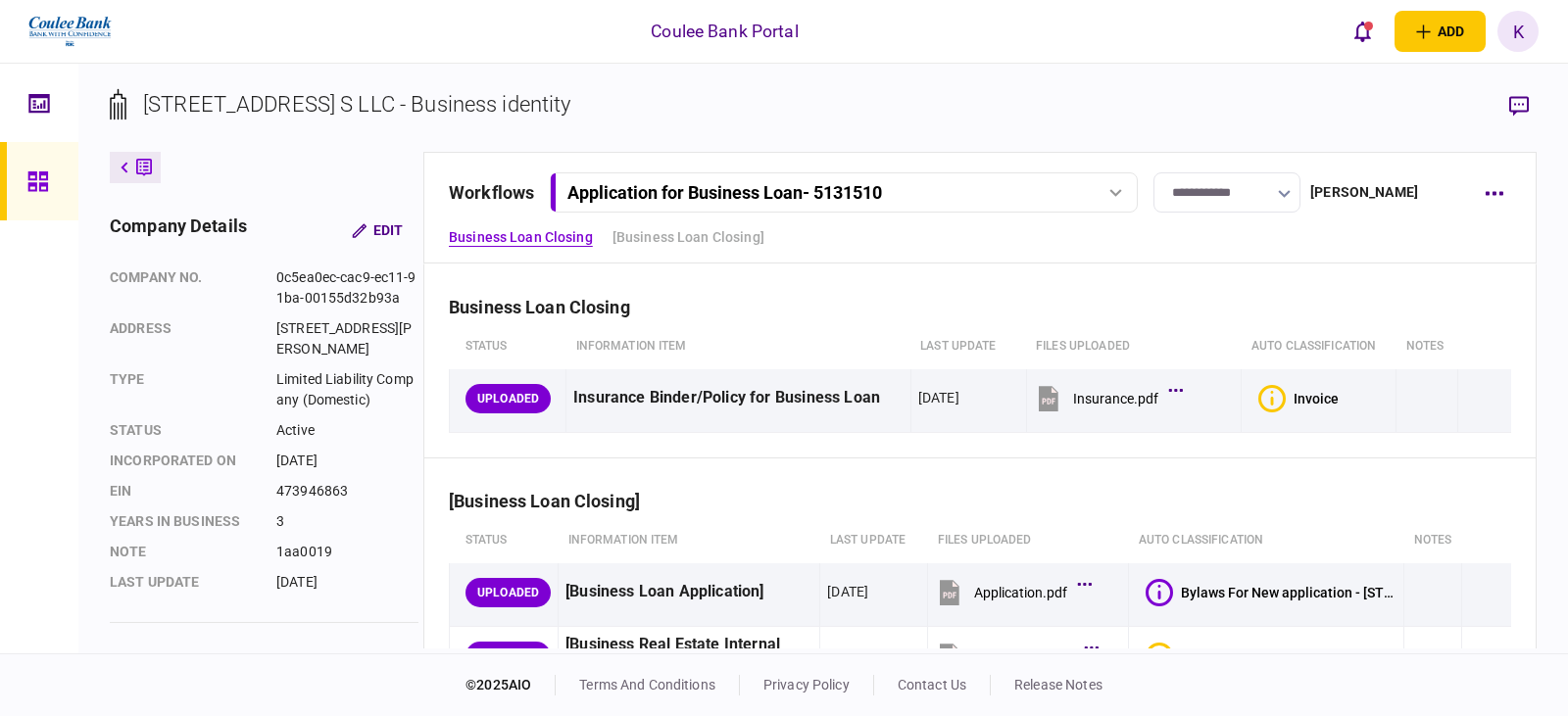
click at [1001, 177] on button "Application for Business Loan - 5131510" at bounding box center [844, 192] width 588 height 41
click at [958, 276] on link "Financial Requirements [DATE] 13:19" at bounding box center [847, 273] width 563 height 41
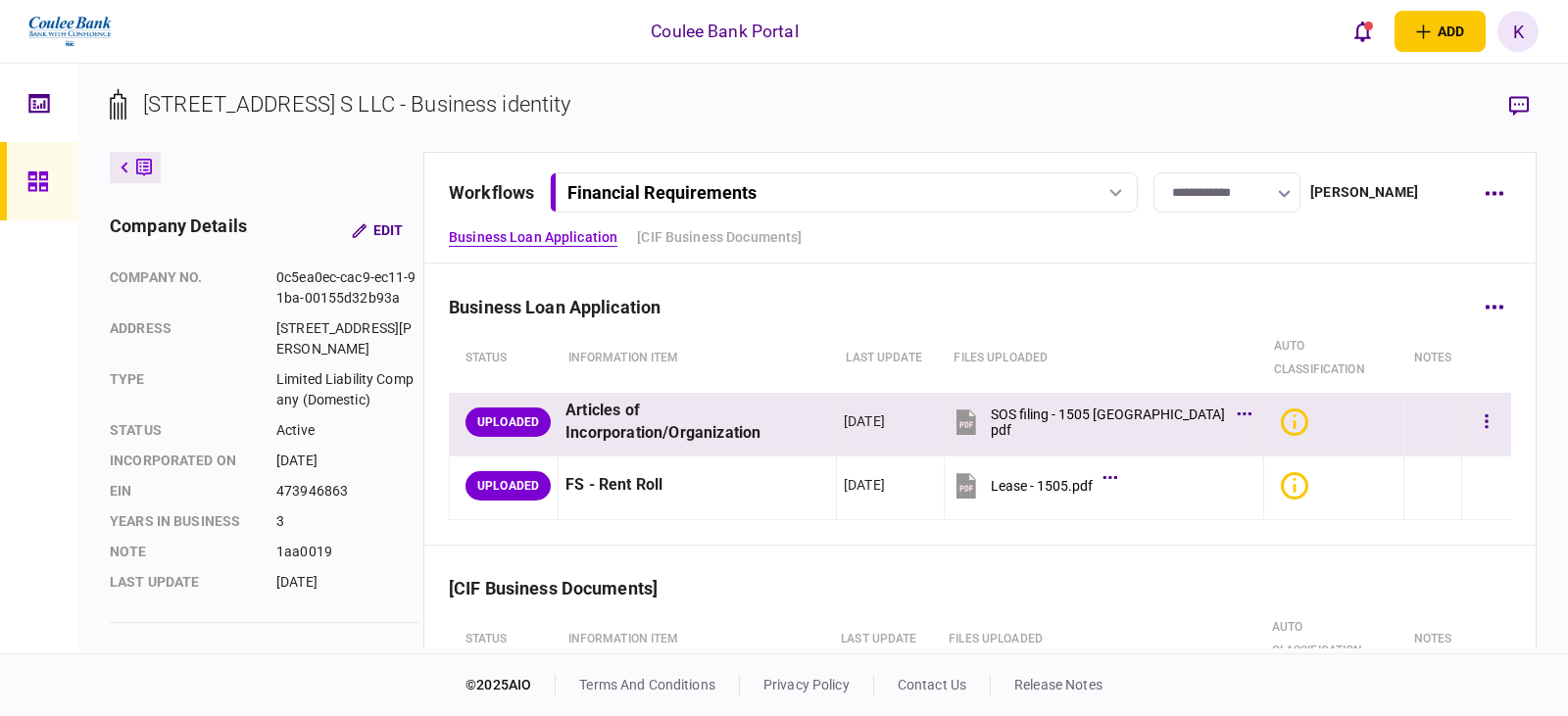
click at [1135, 411] on button "SOS filing - 1505 [GEOGRAPHIC_DATA]pdf" at bounding box center [1099, 422] width 296 height 45
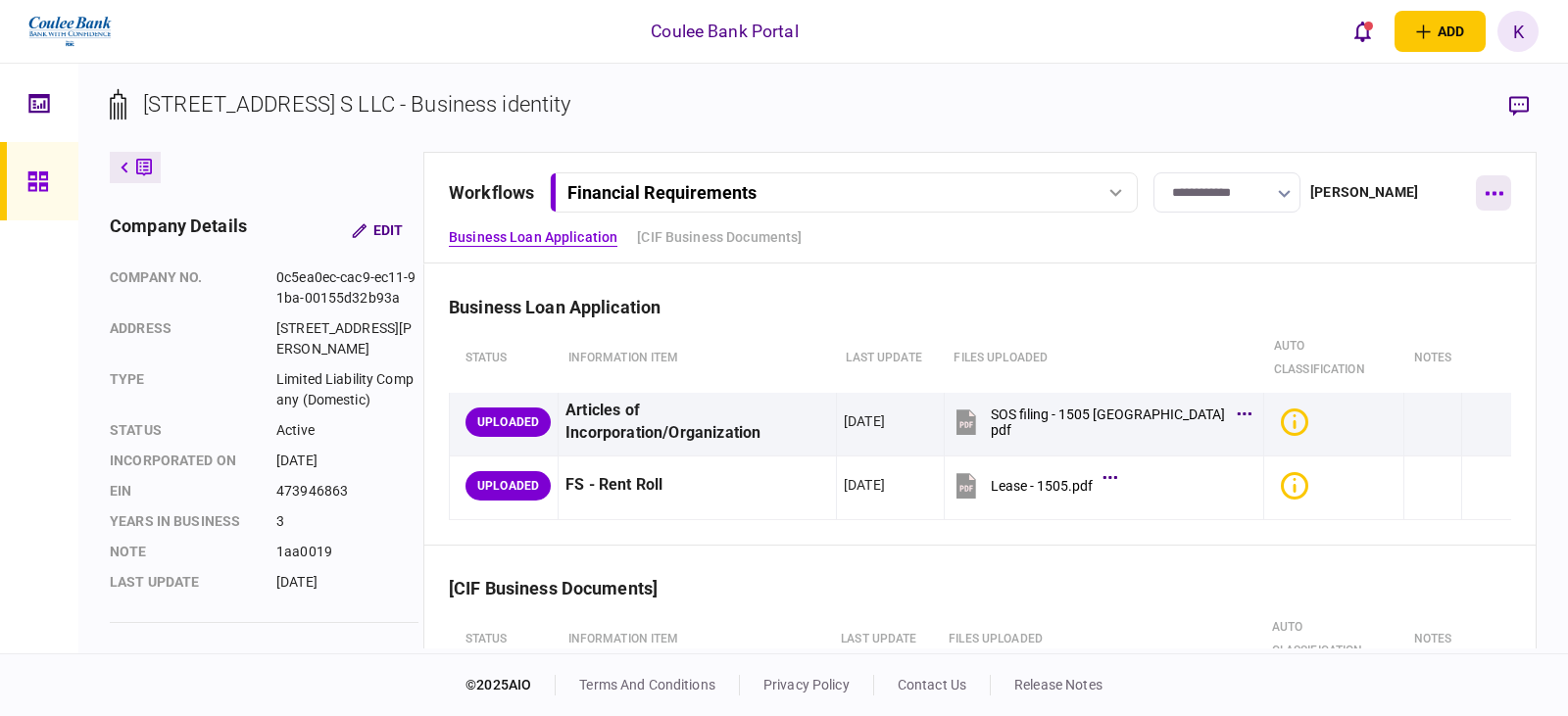
click at [1505, 207] on button "button" at bounding box center [1494, 193] width 36 height 36
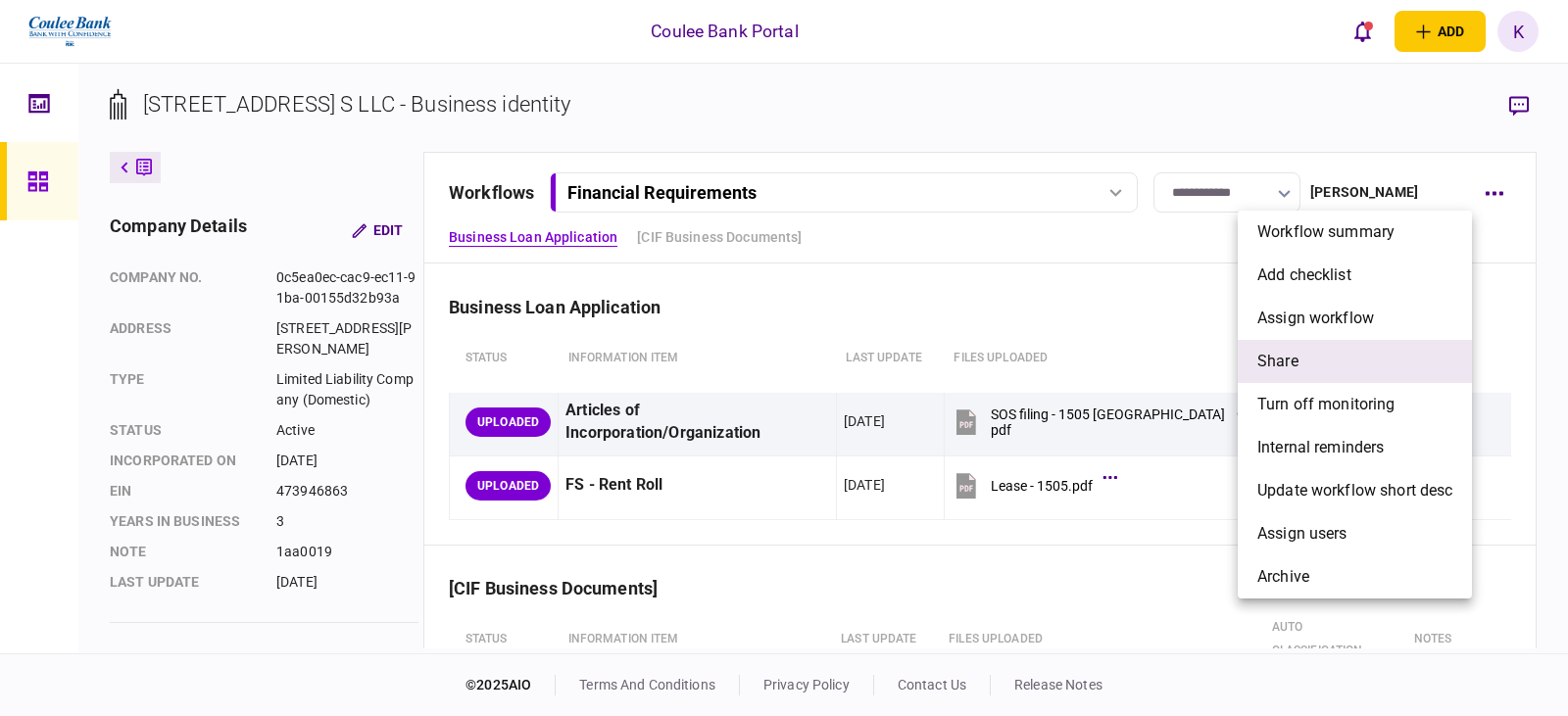
click at [1322, 354] on li "share" at bounding box center [1355, 361] width 234 height 44
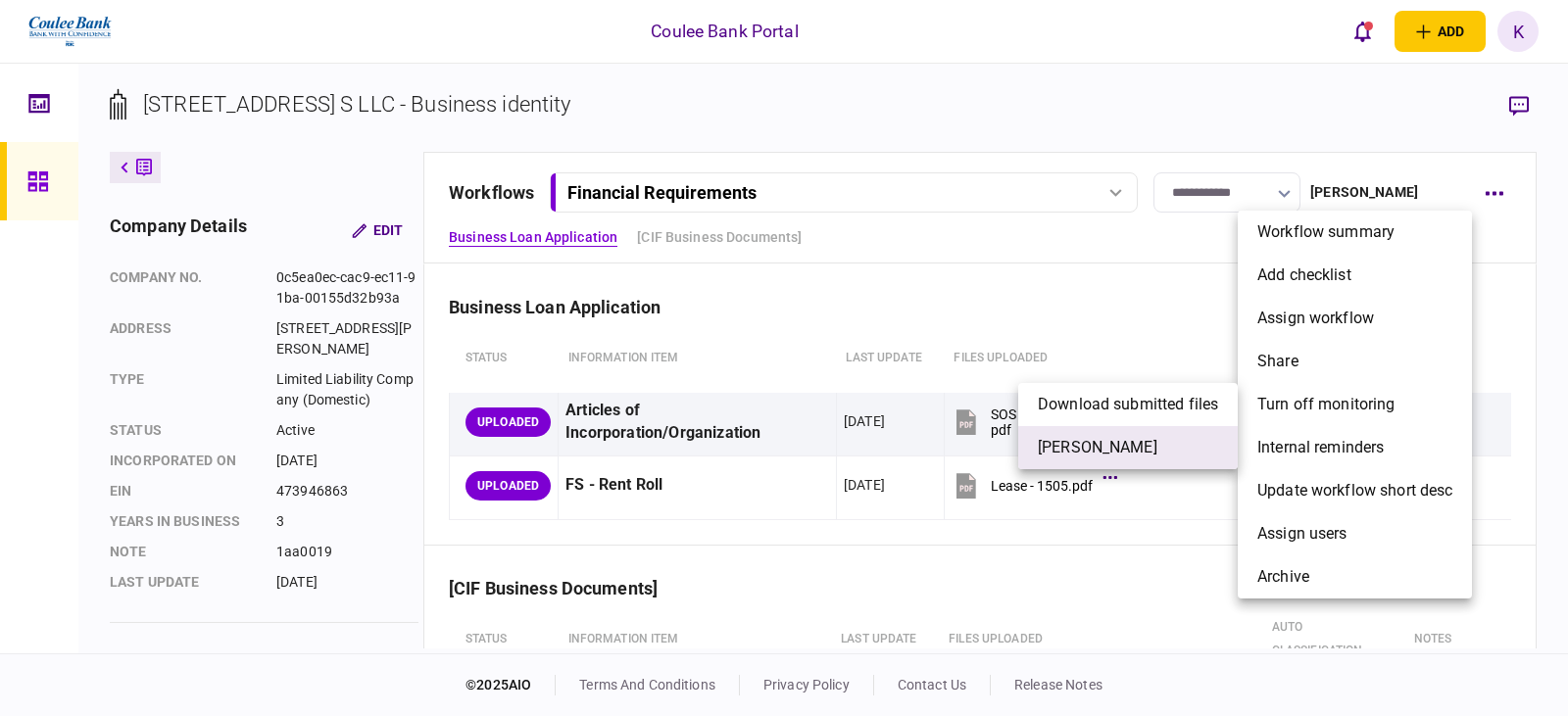
click at [1141, 448] on li "[PERSON_NAME]" at bounding box center [1128, 448] width 220 height 44
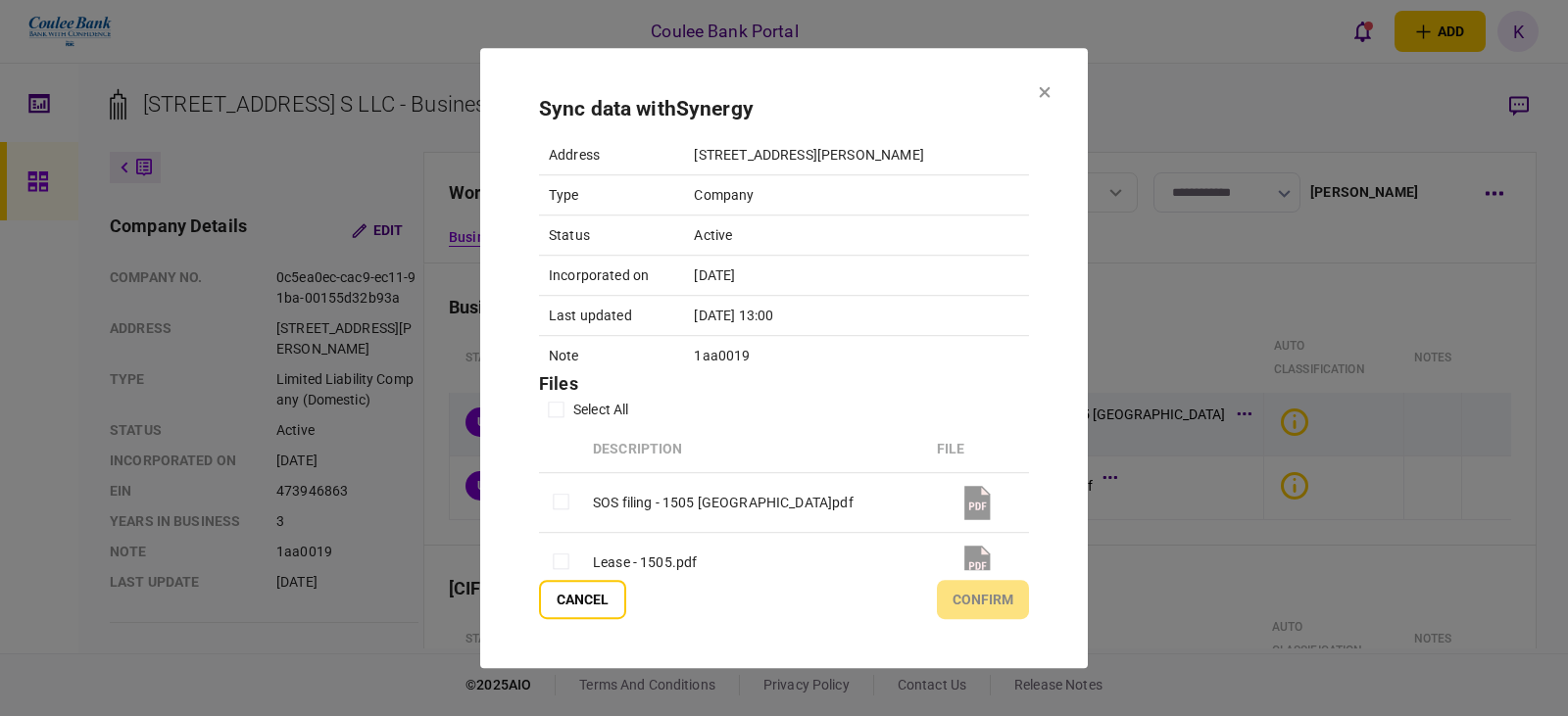
scroll to position [304, 0]
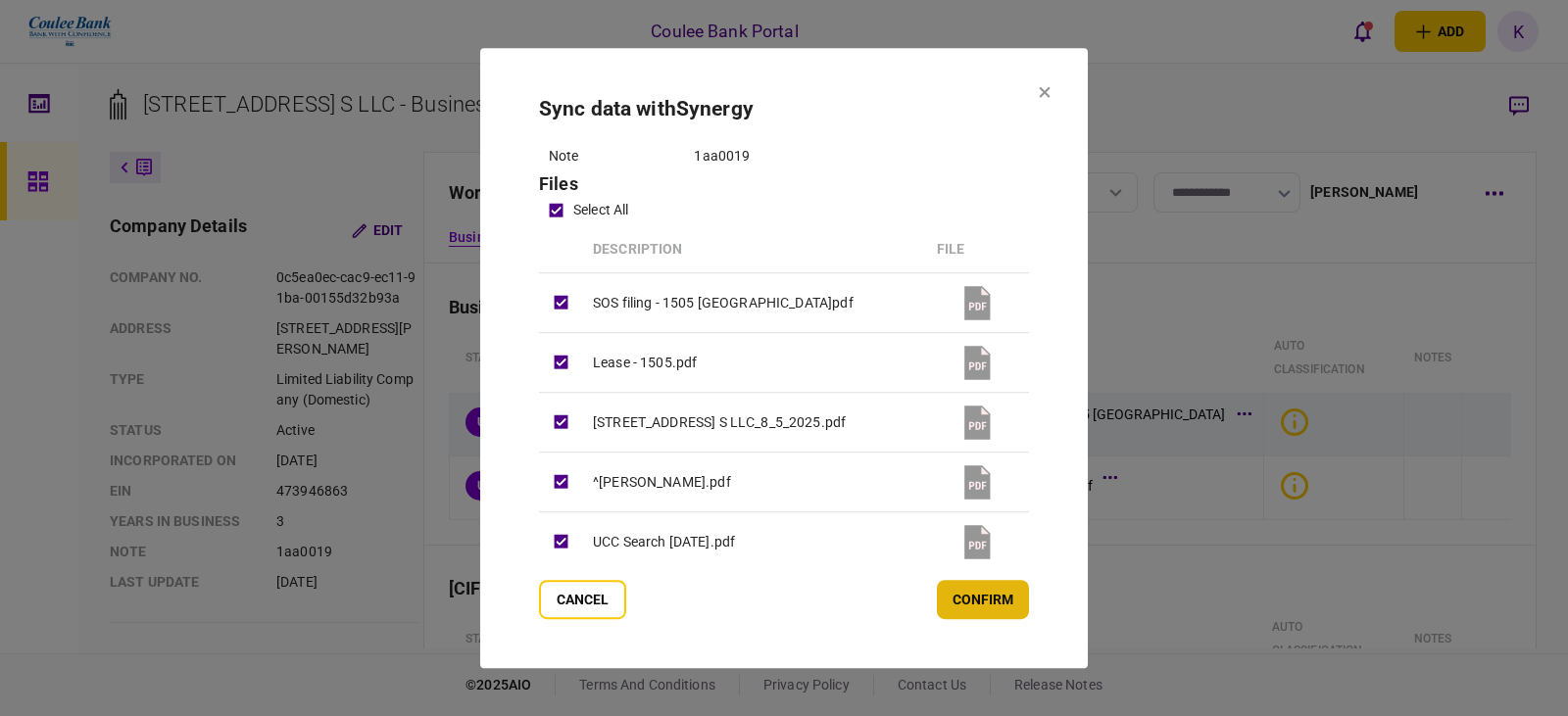
click at [997, 607] on button "confirm" at bounding box center [983, 600] width 92 height 40
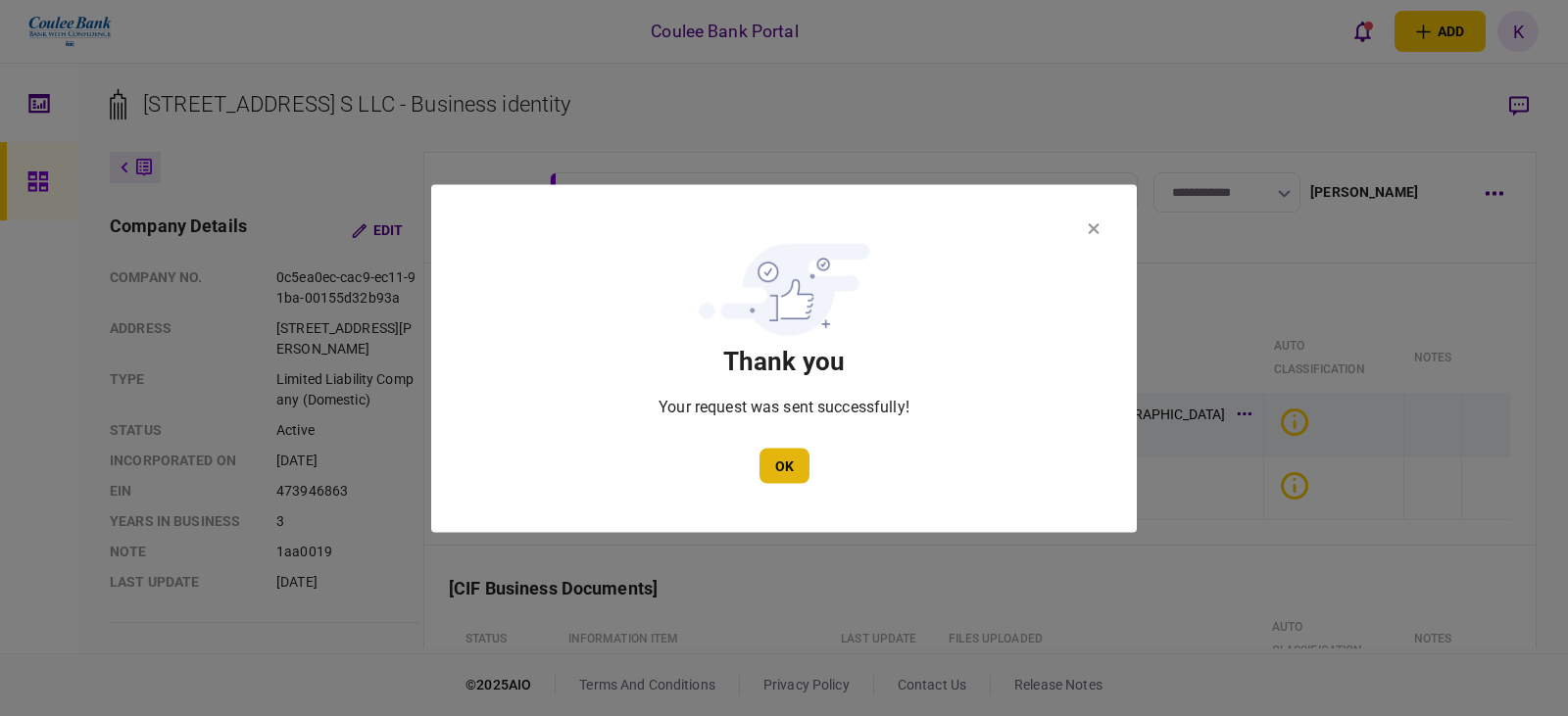
click at [804, 460] on button "OK" at bounding box center [784, 465] width 50 height 36
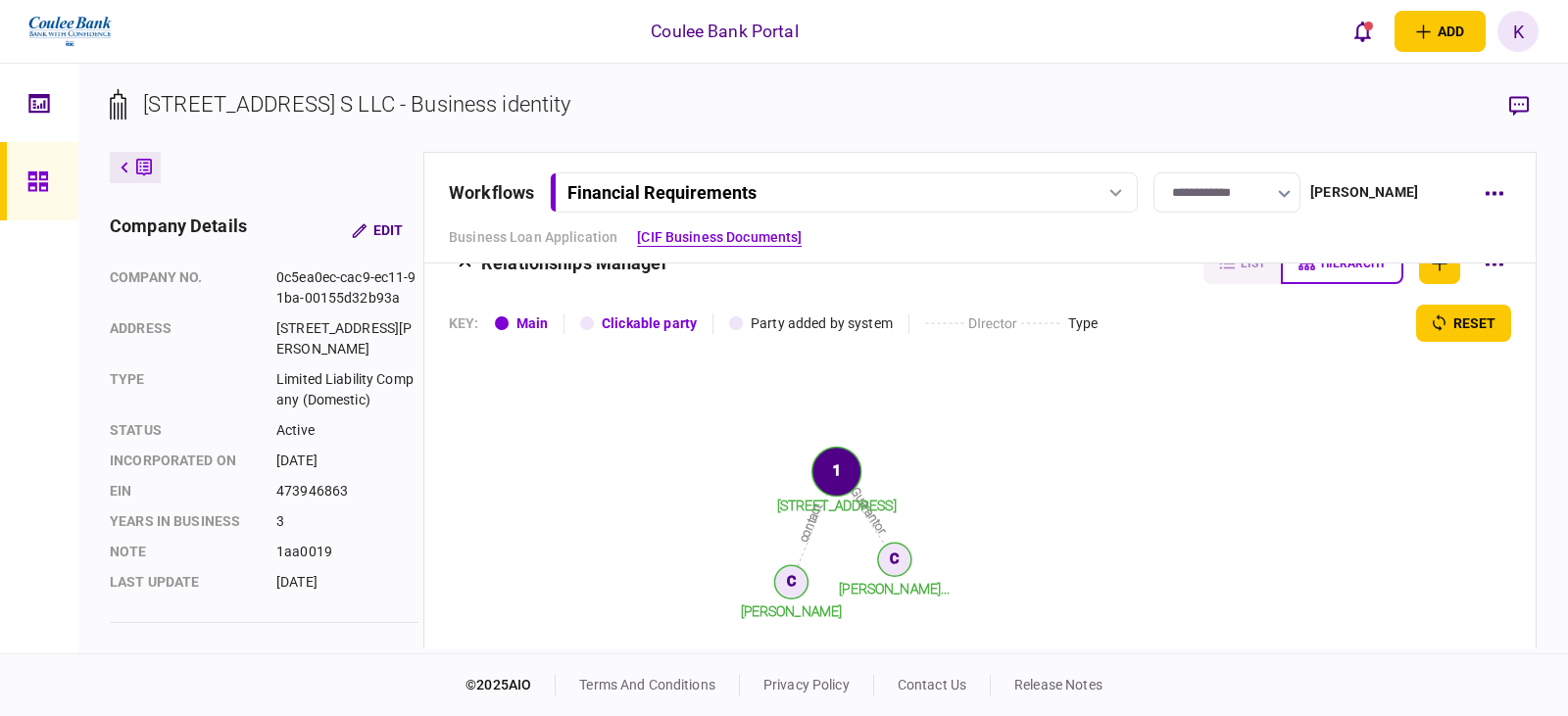
scroll to position [0, 0]
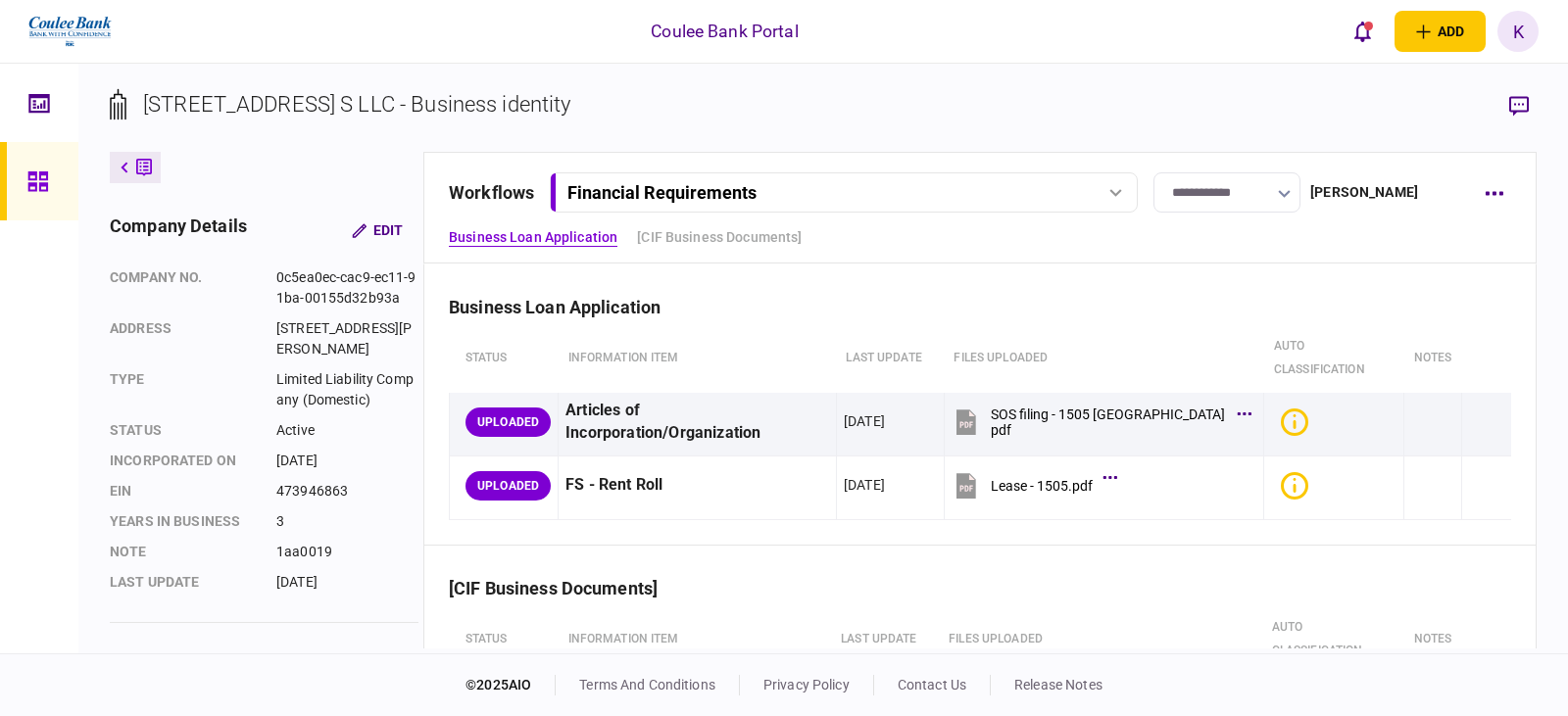
click at [944, 187] on div "Financial Requirements" at bounding box center [821, 192] width 507 height 21
drag, startPoint x: 710, startPoint y: 235, endPoint x: 675, endPoint y: 225, distance: 36.4
click at [710, 235] on div "Application for Business Loan - 5131510" at bounding box center [704, 234] width 248 height 21
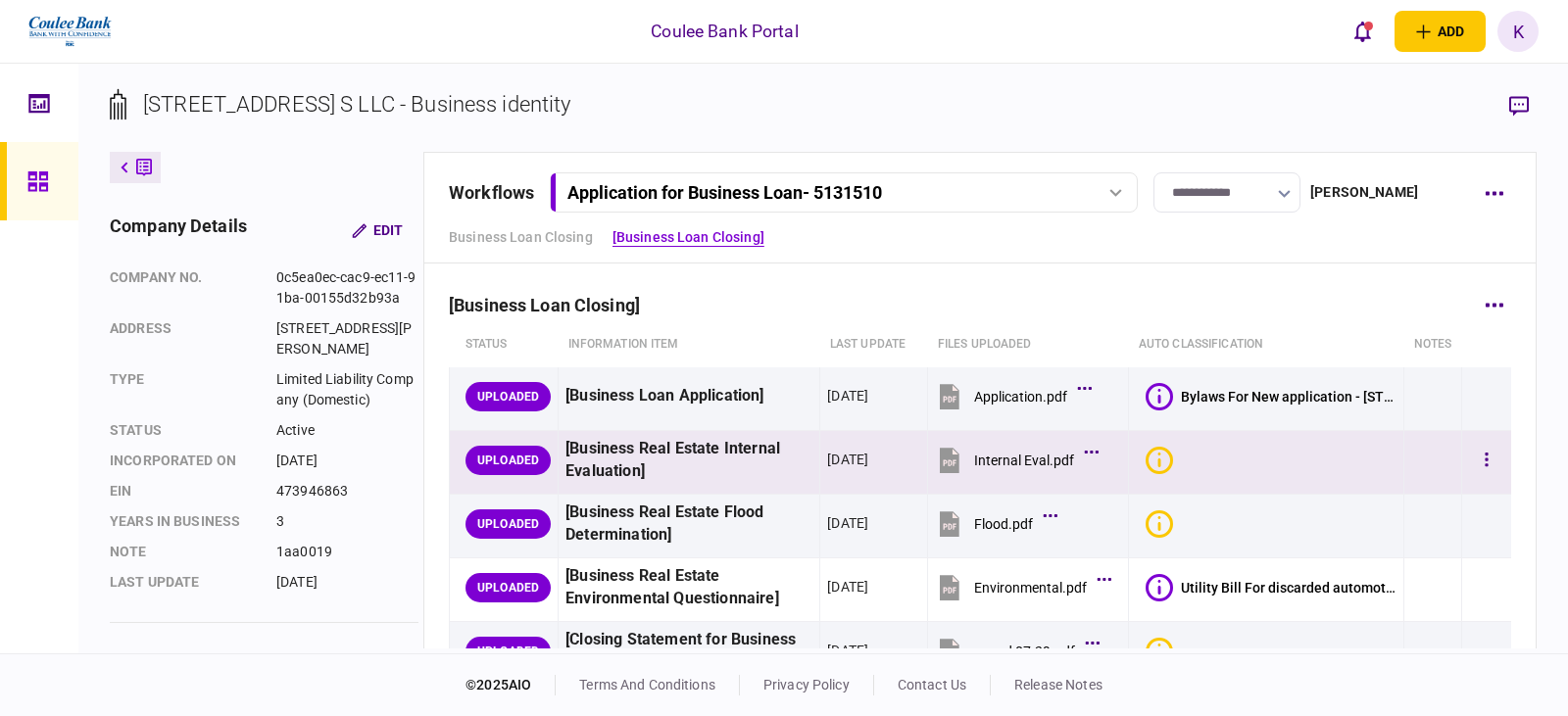
scroll to position [294, 0]
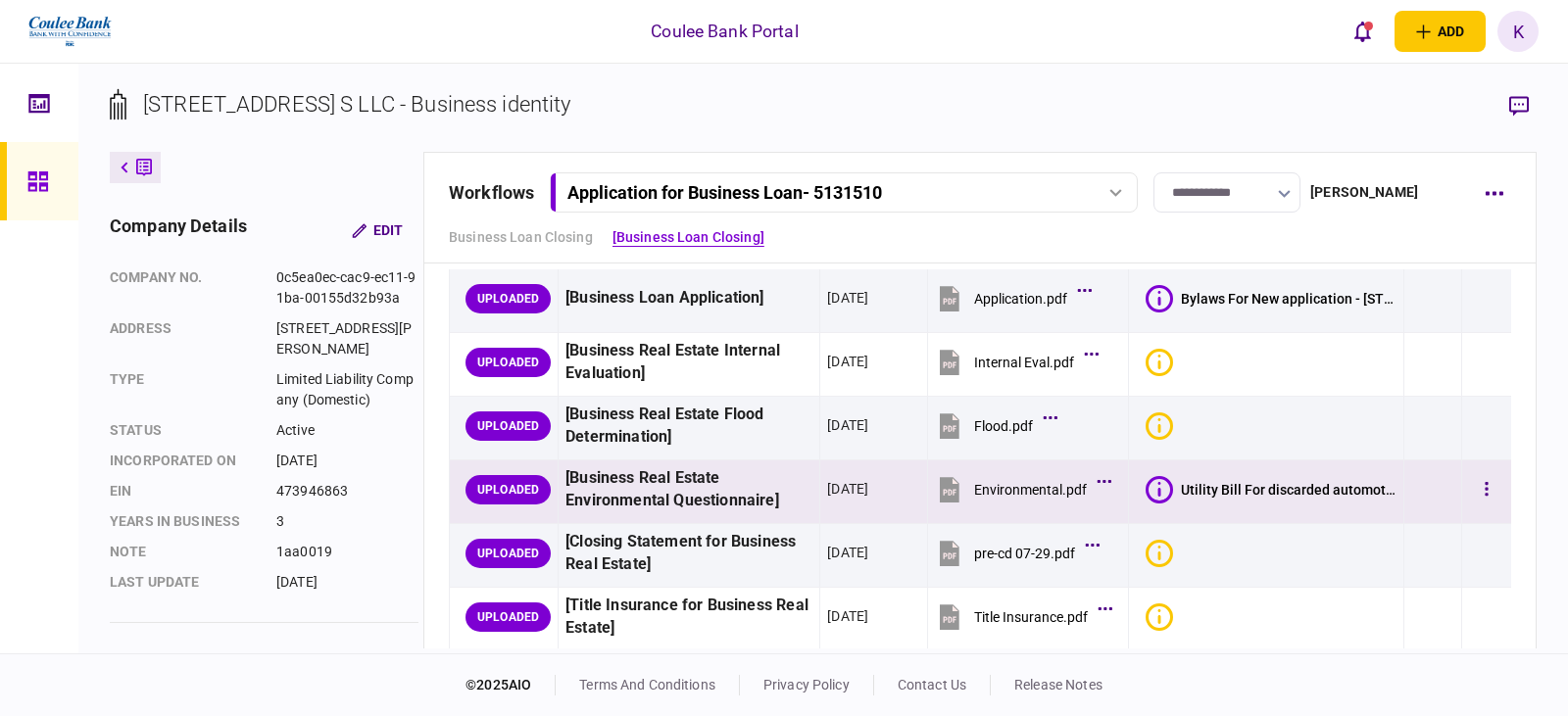
click at [752, 491] on div "[Business Real Estate Environmental Questionnaire]" at bounding box center [688, 490] width 247 height 46
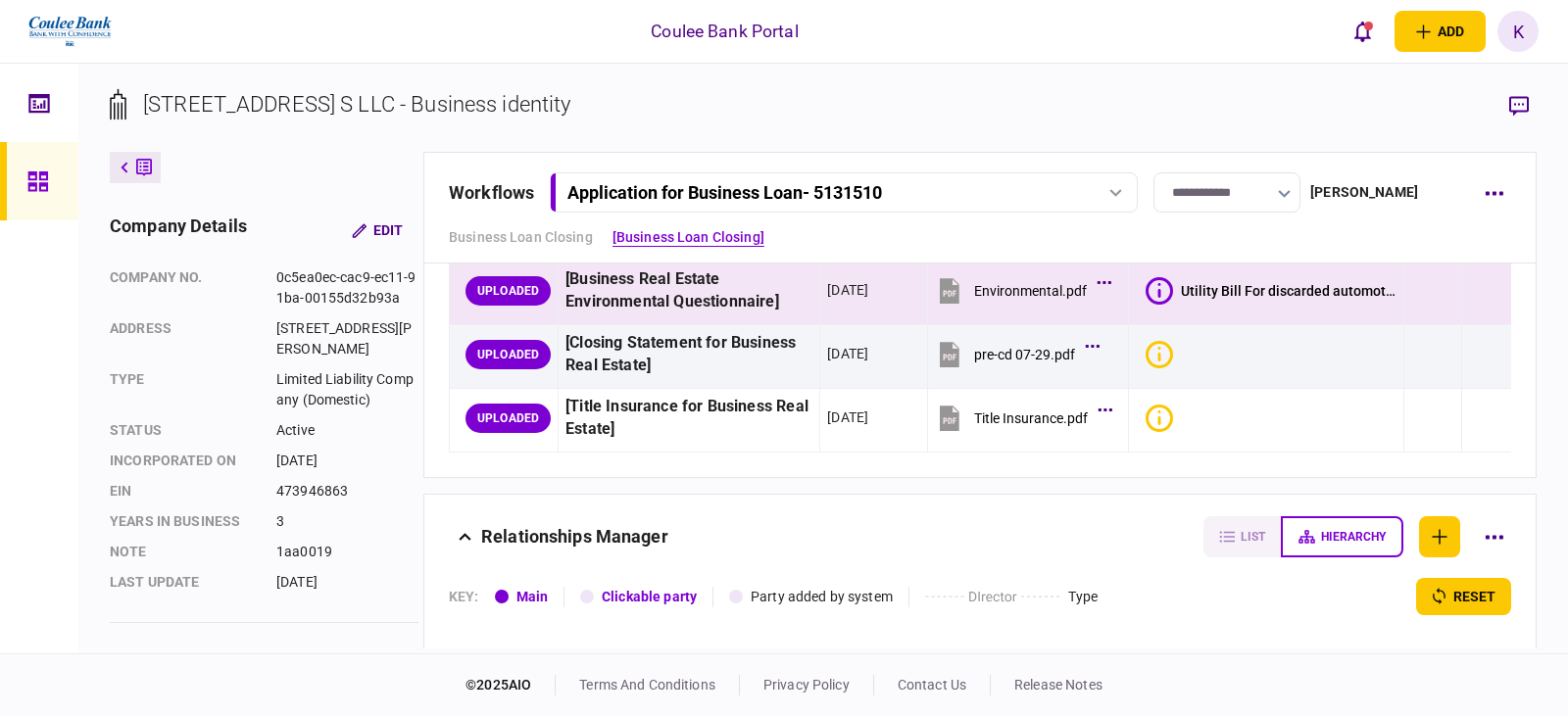
scroll to position [392, 0]
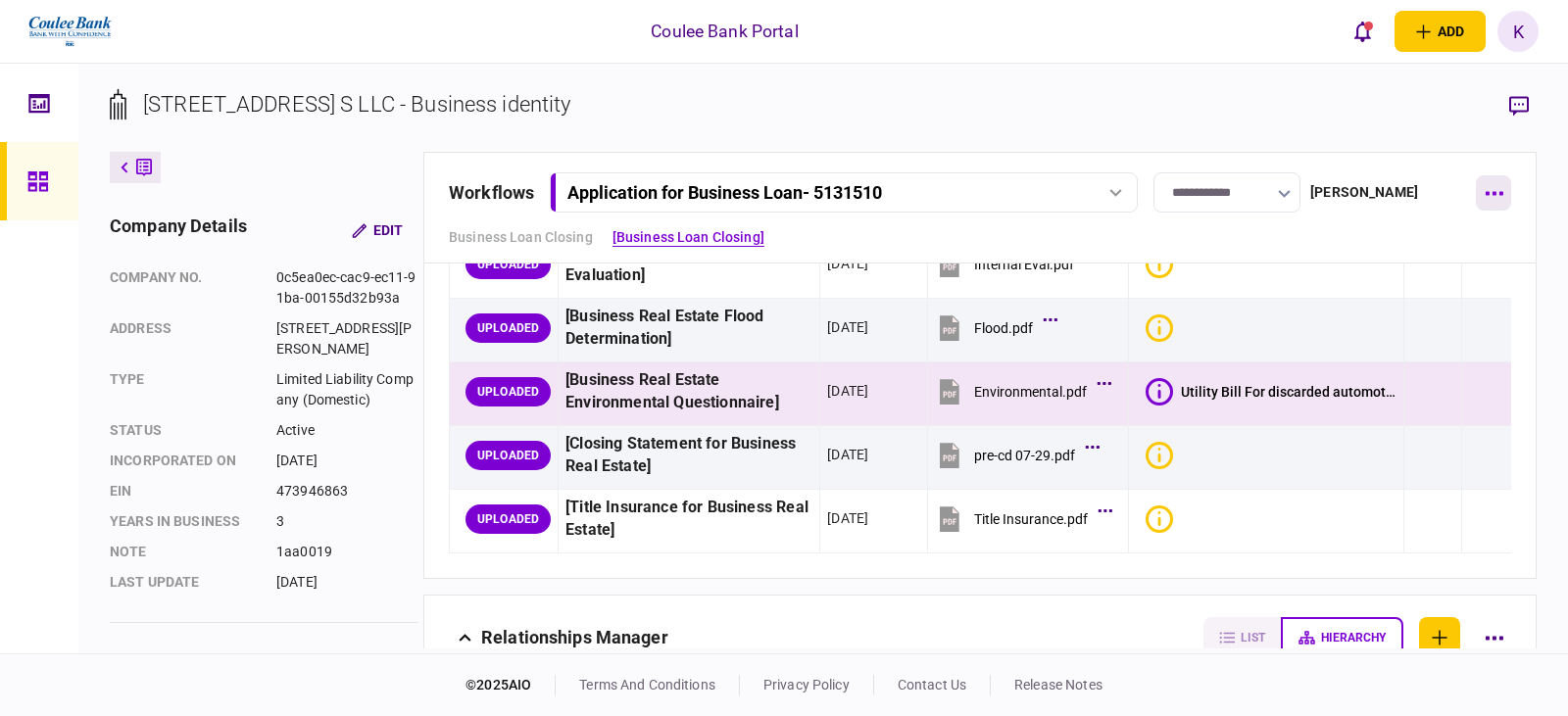
click at [1507, 192] on button "button" at bounding box center [1494, 193] width 36 height 36
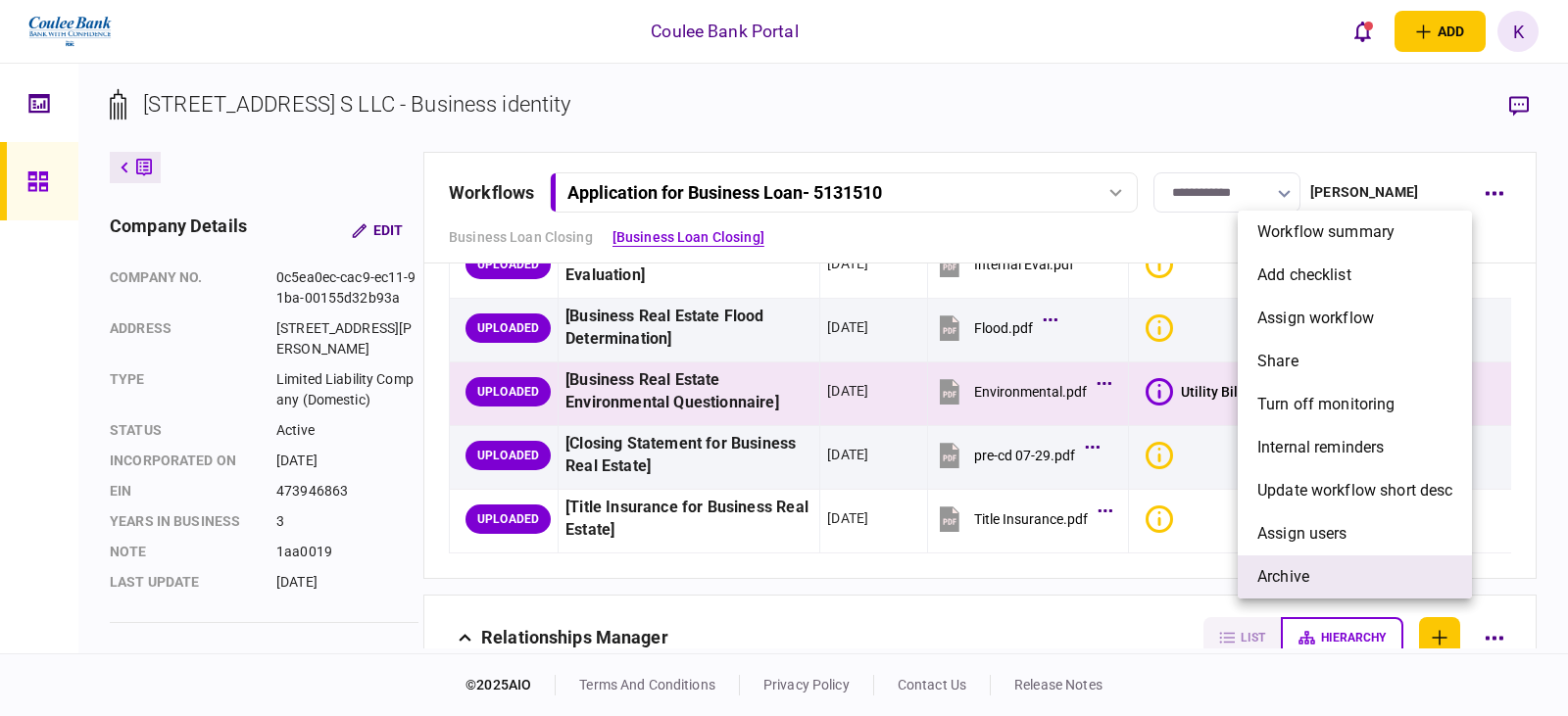
click at [1298, 579] on span "archive" at bounding box center [1283, 577] width 52 height 24
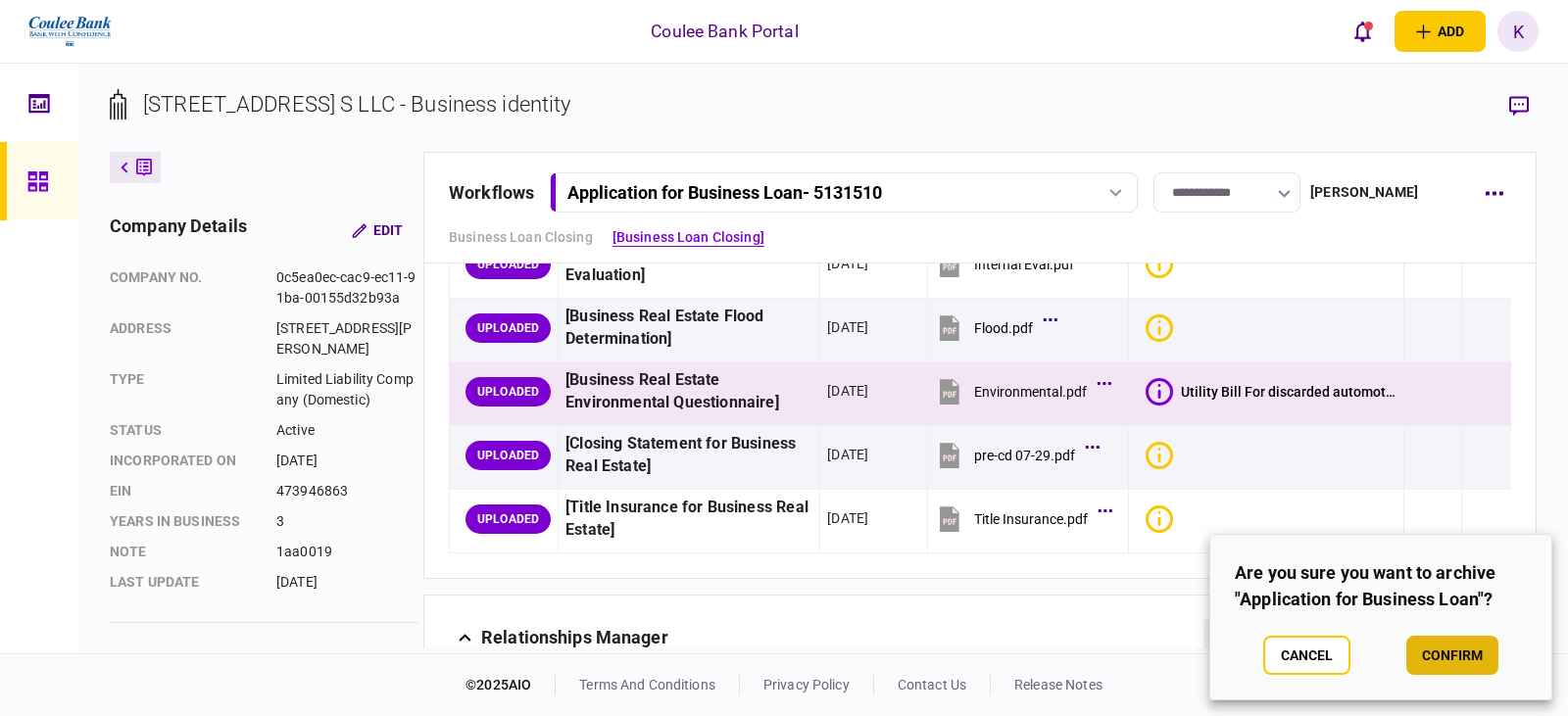
click at [1469, 658] on button "confirm" at bounding box center [1452, 656] width 92 height 40
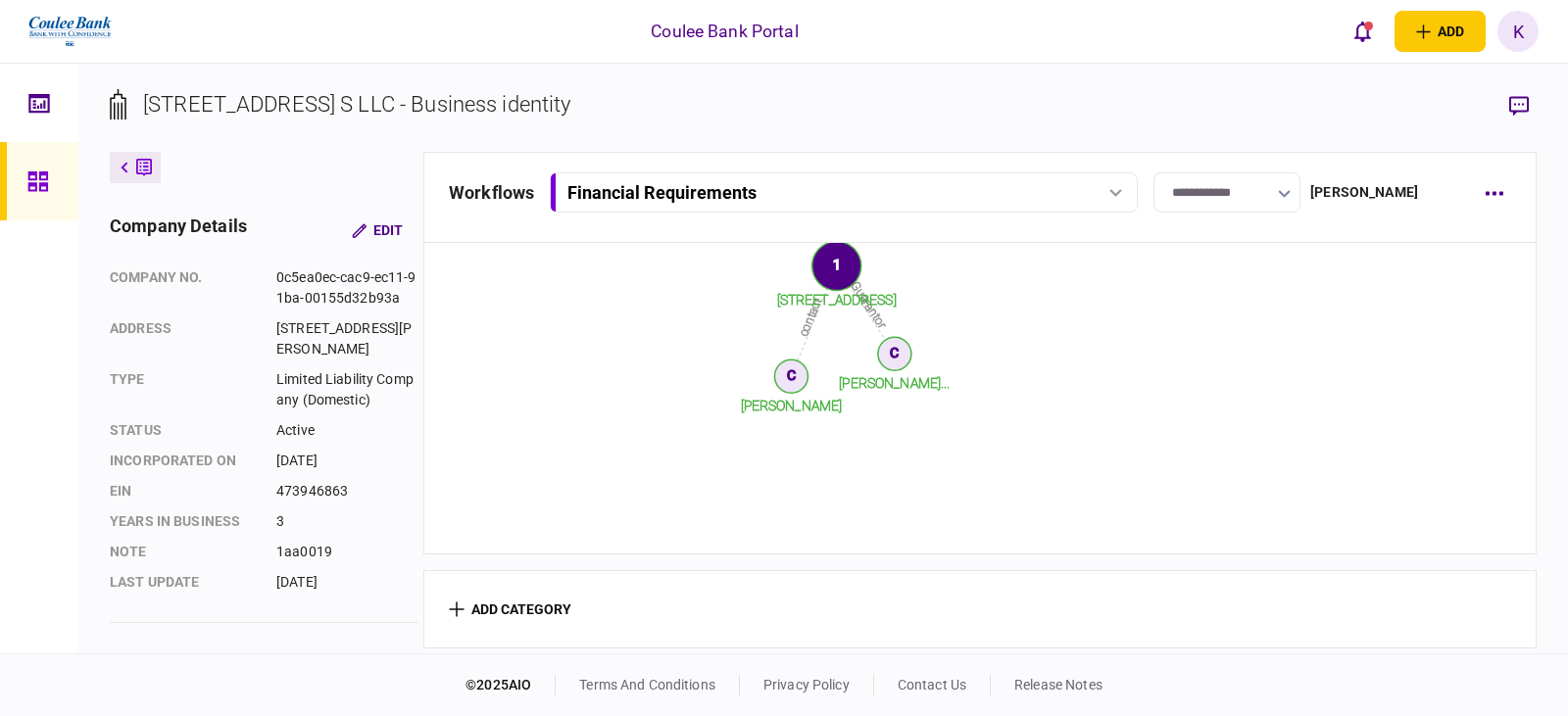
scroll to position [392, 0]
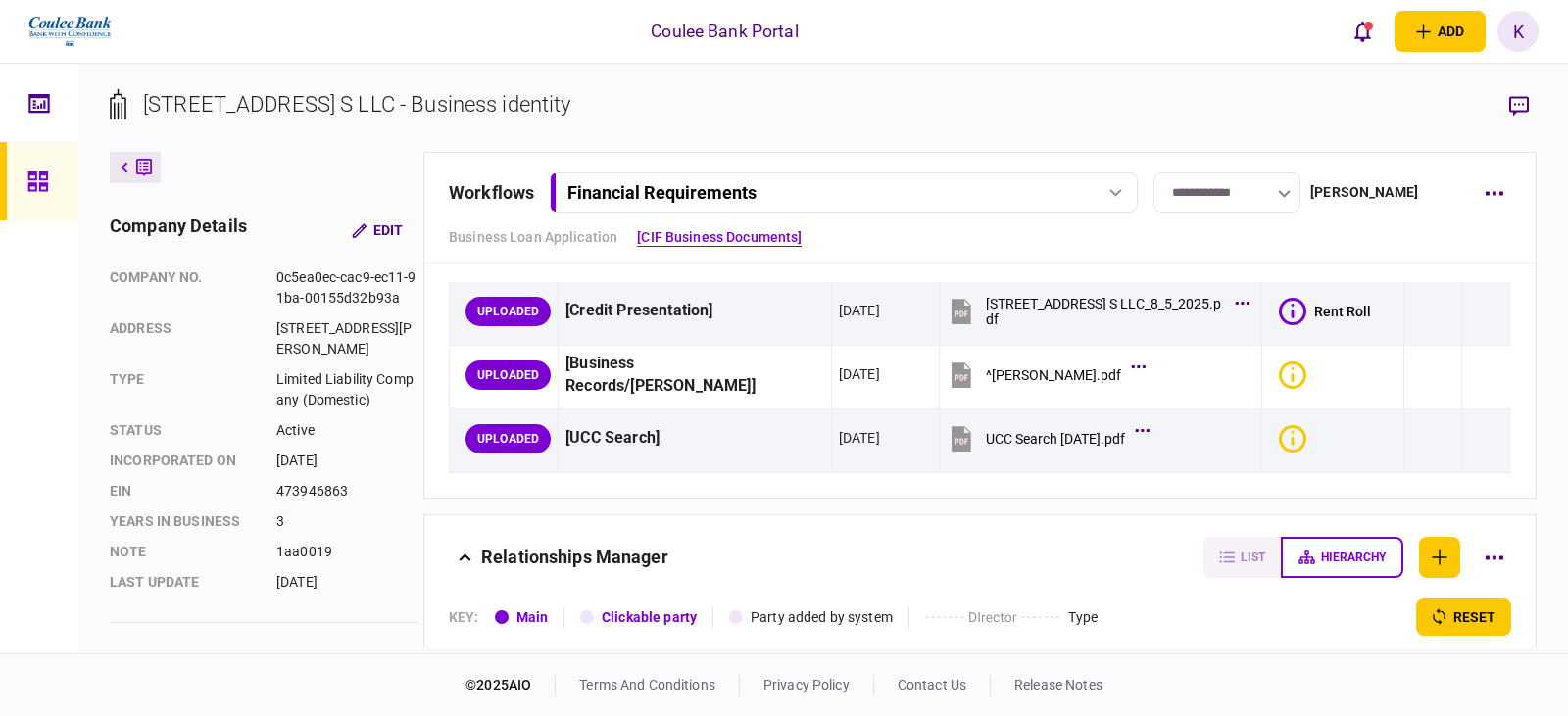
click at [774, 195] on div "Financial Requirements" at bounding box center [821, 192] width 507 height 21
click at [1491, 194] on icon "button" at bounding box center [1494, 193] width 19 height 5
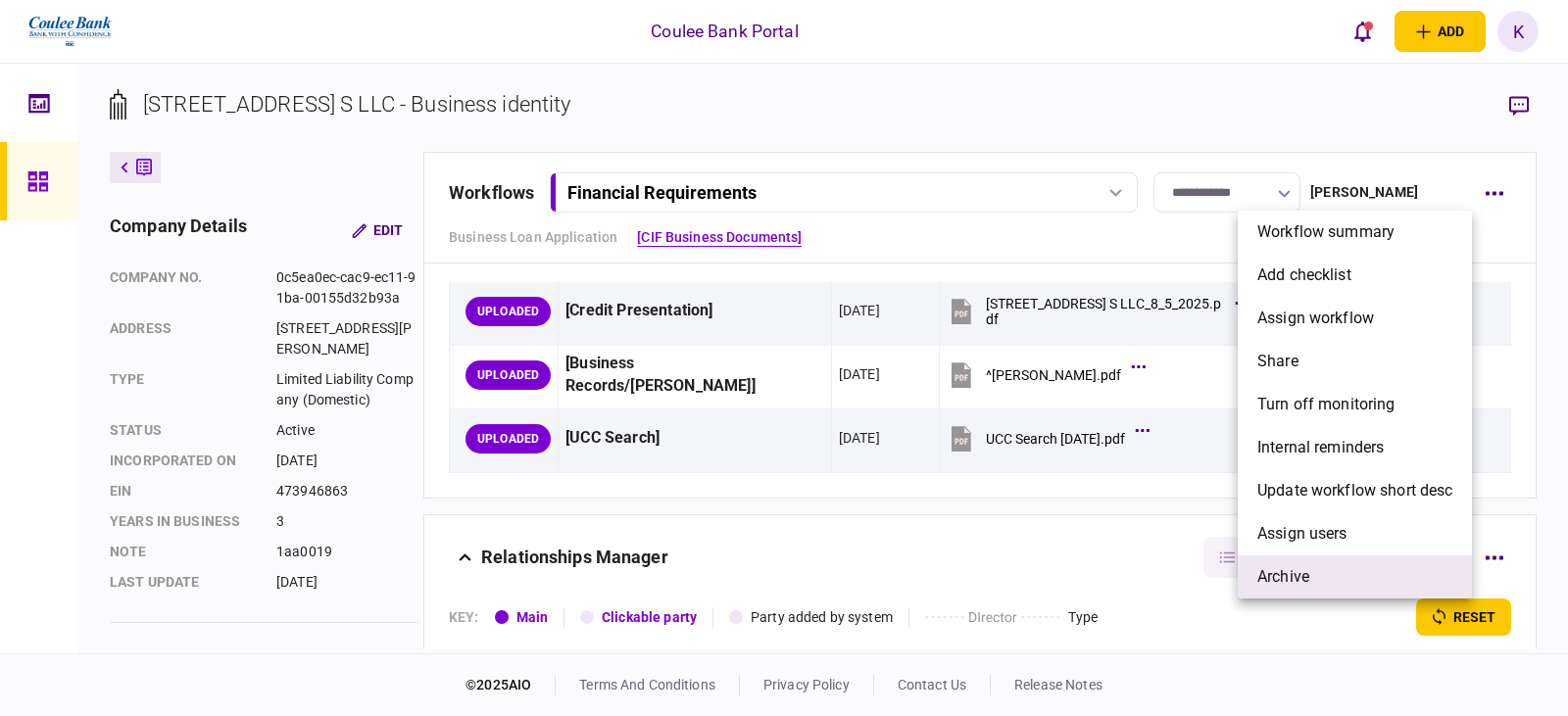
click at [1294, 561] on li "archive" at bounding box center [1355, 577] width 234 height 44
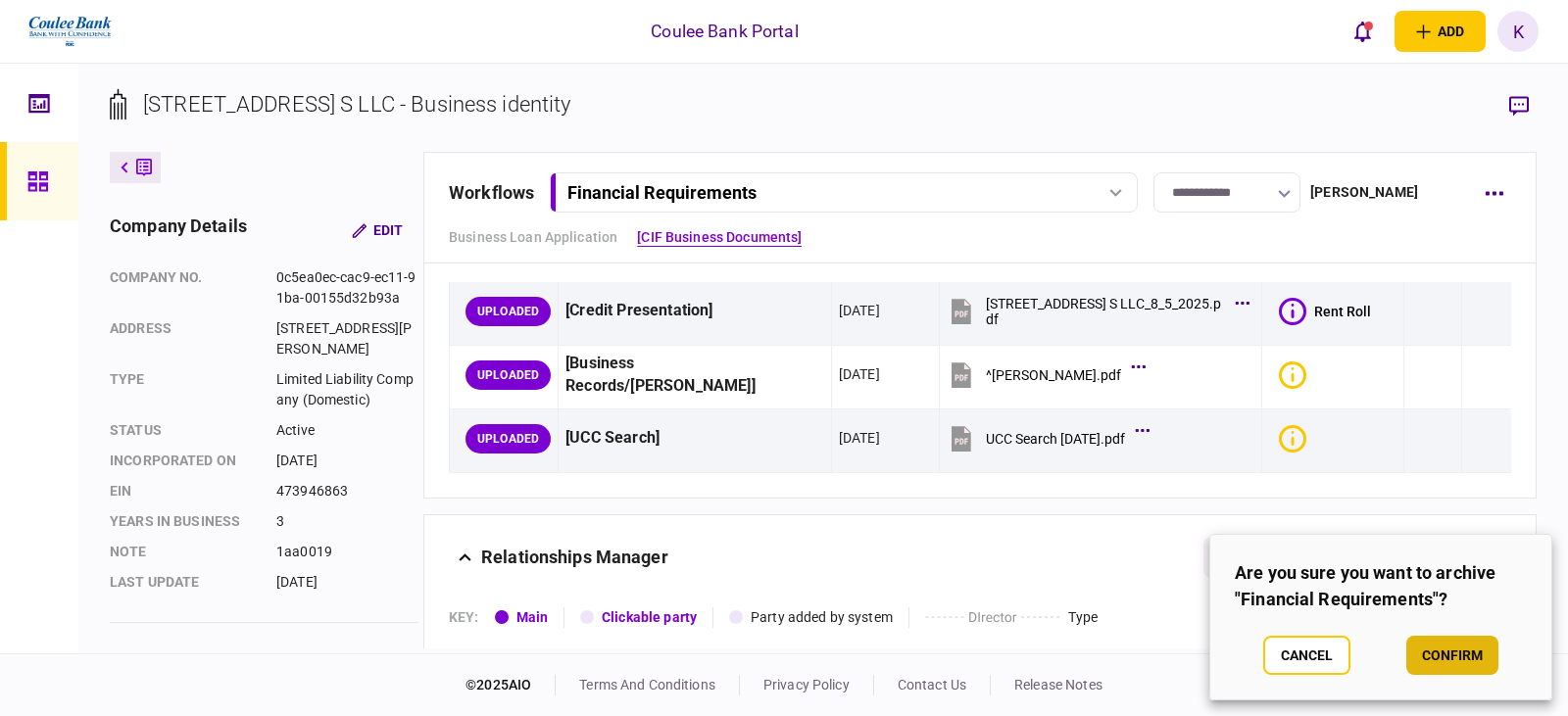
click at [1457, 667] on button "confirm" at bounding box center [1452, 656] width 92 height 40
